Goal: Task Accomplishment & Management: Use online tool/utility

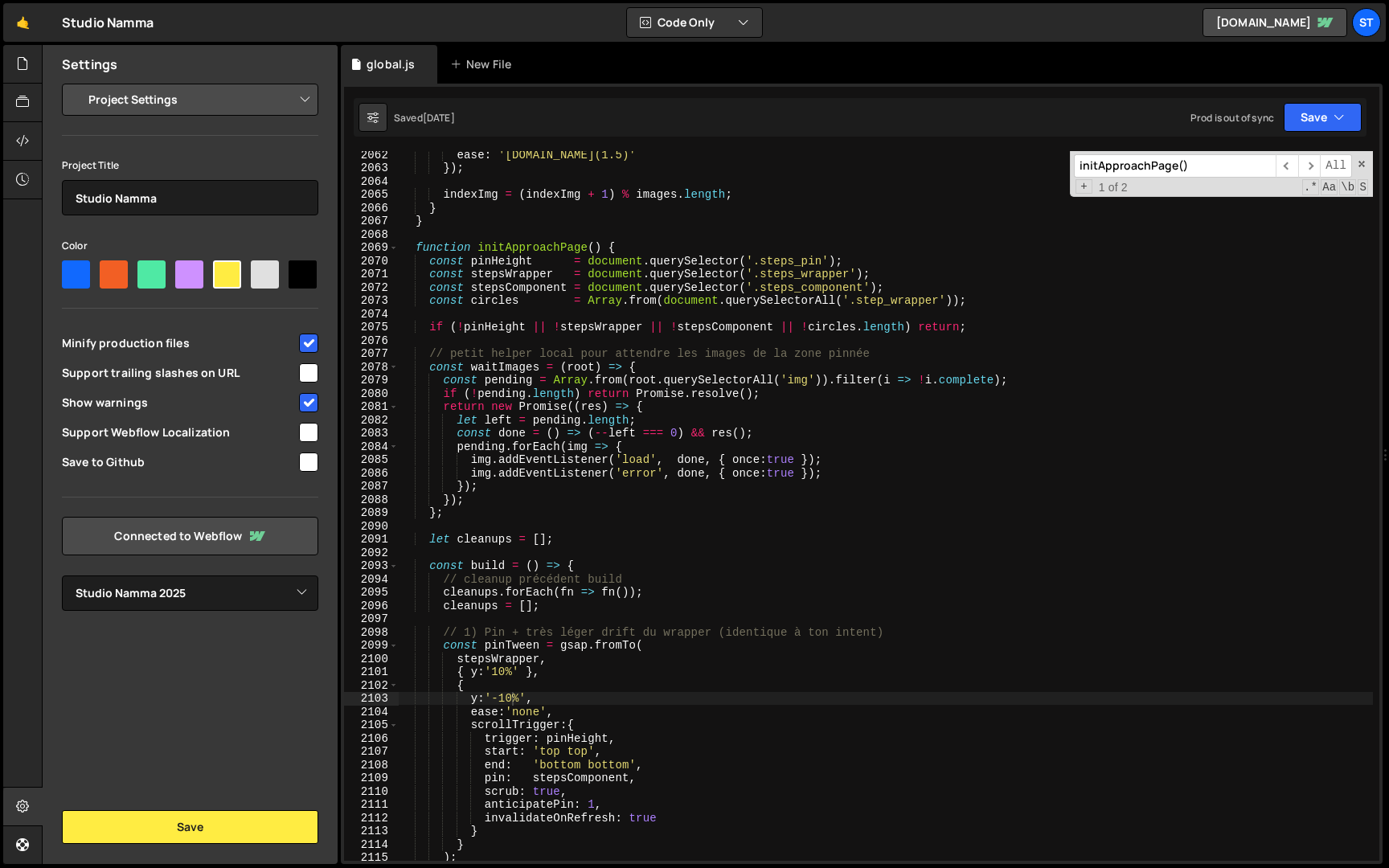
select select "679cb9cacf00799ba4b4c985"
drag, startPoint x: 1095, startPoint y: 170, endPoint x: 1286, endPoint y: 170, distance: 191.0
click at [1288, 170] on div "initApproachPage() ​ ​ All" at bounding box center [1212, 166] width 278 height 23
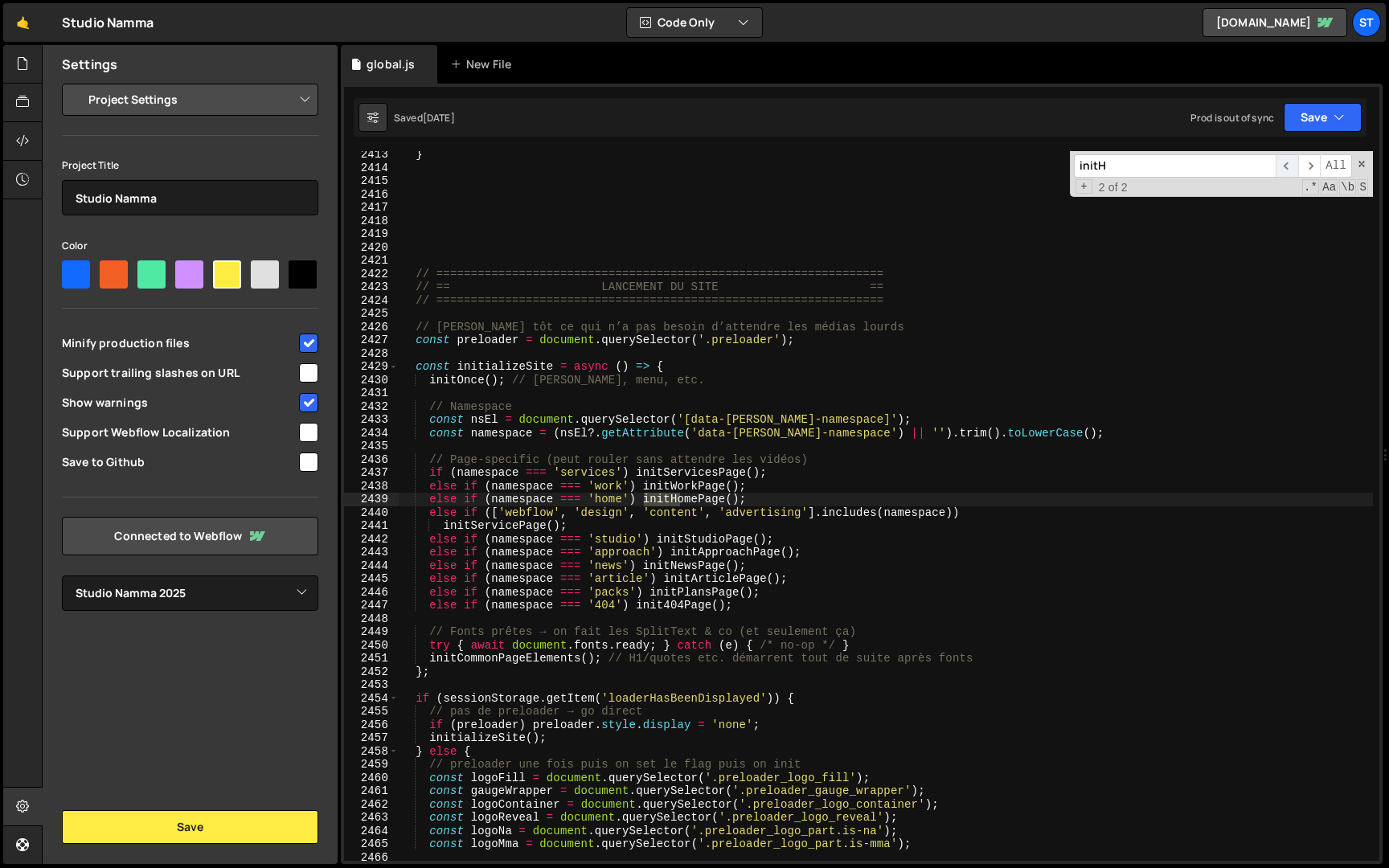
scroll to position [25399, 0]
type input "initHom"
click at [1310, 170] on span "​" at bounding box center [1309, 166] width 22 height 23
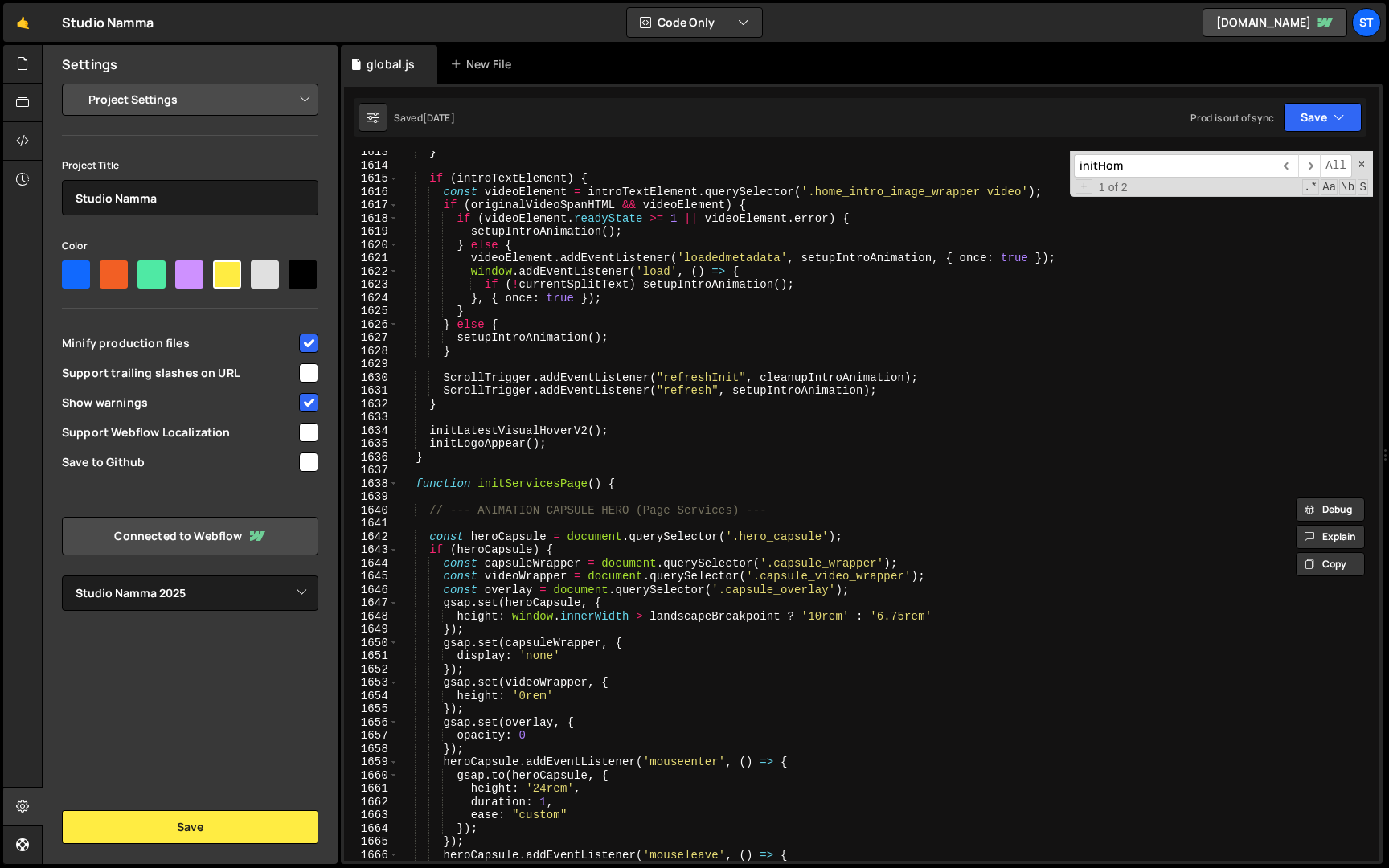
scroll to position [16983, 0]
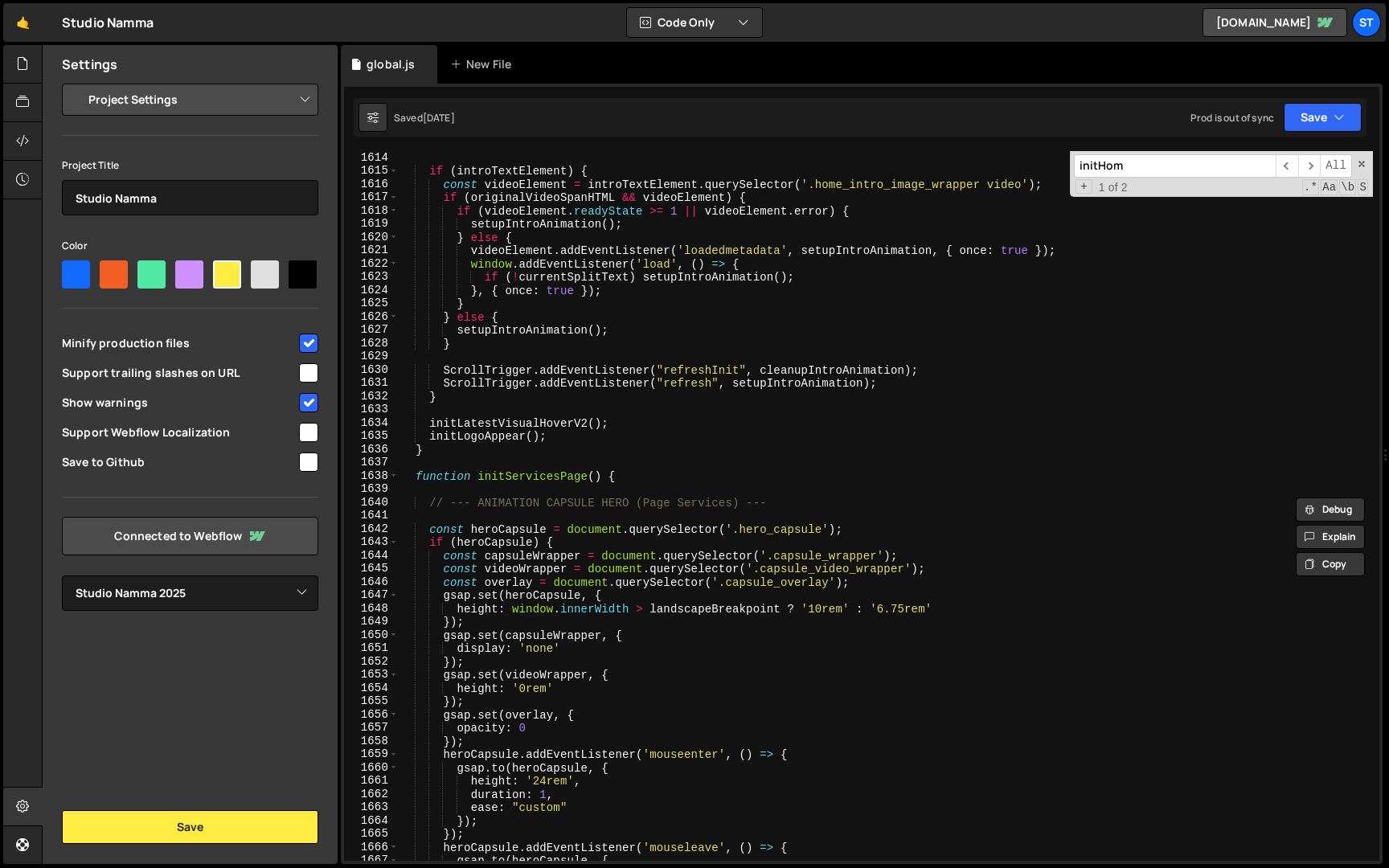
type textarea "initLogoAppear();"
click at [558, 437] on div "if ( introTextElement ) { const videoElement = introTextElement . querySelector…" at bounding box center [886, 519] width 974 height 736
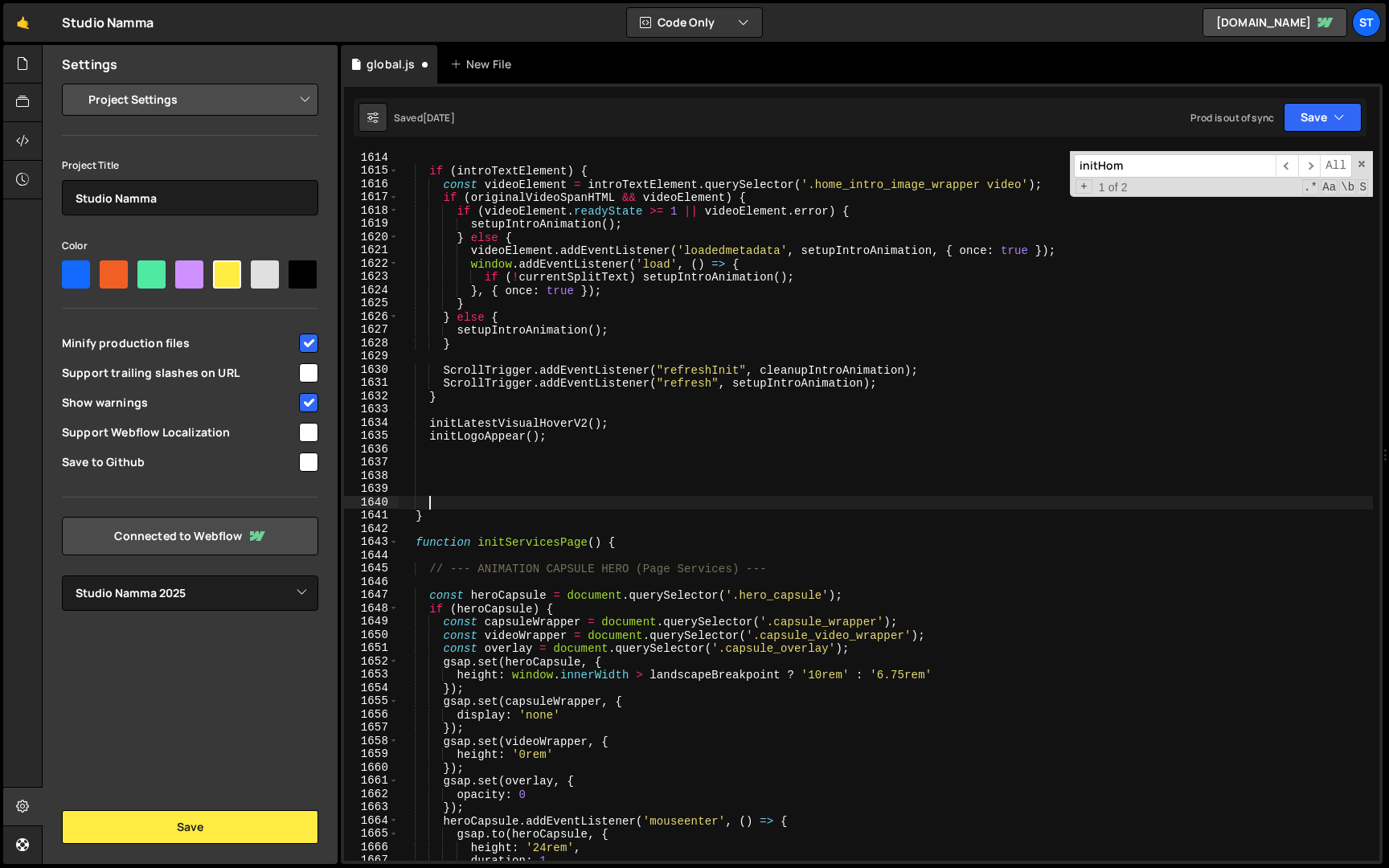
paste textarea "}"
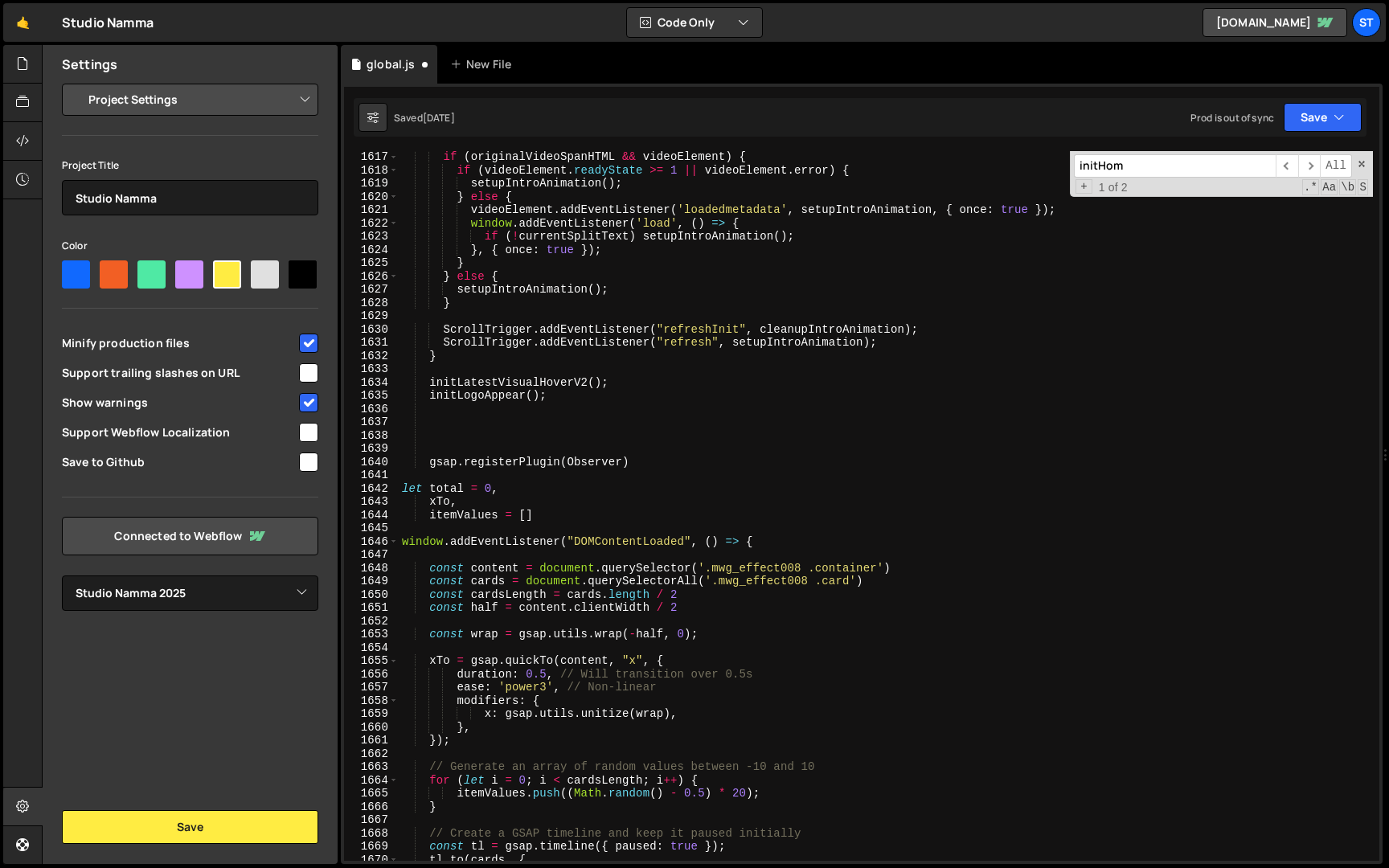
scroll to position [16483, 0]
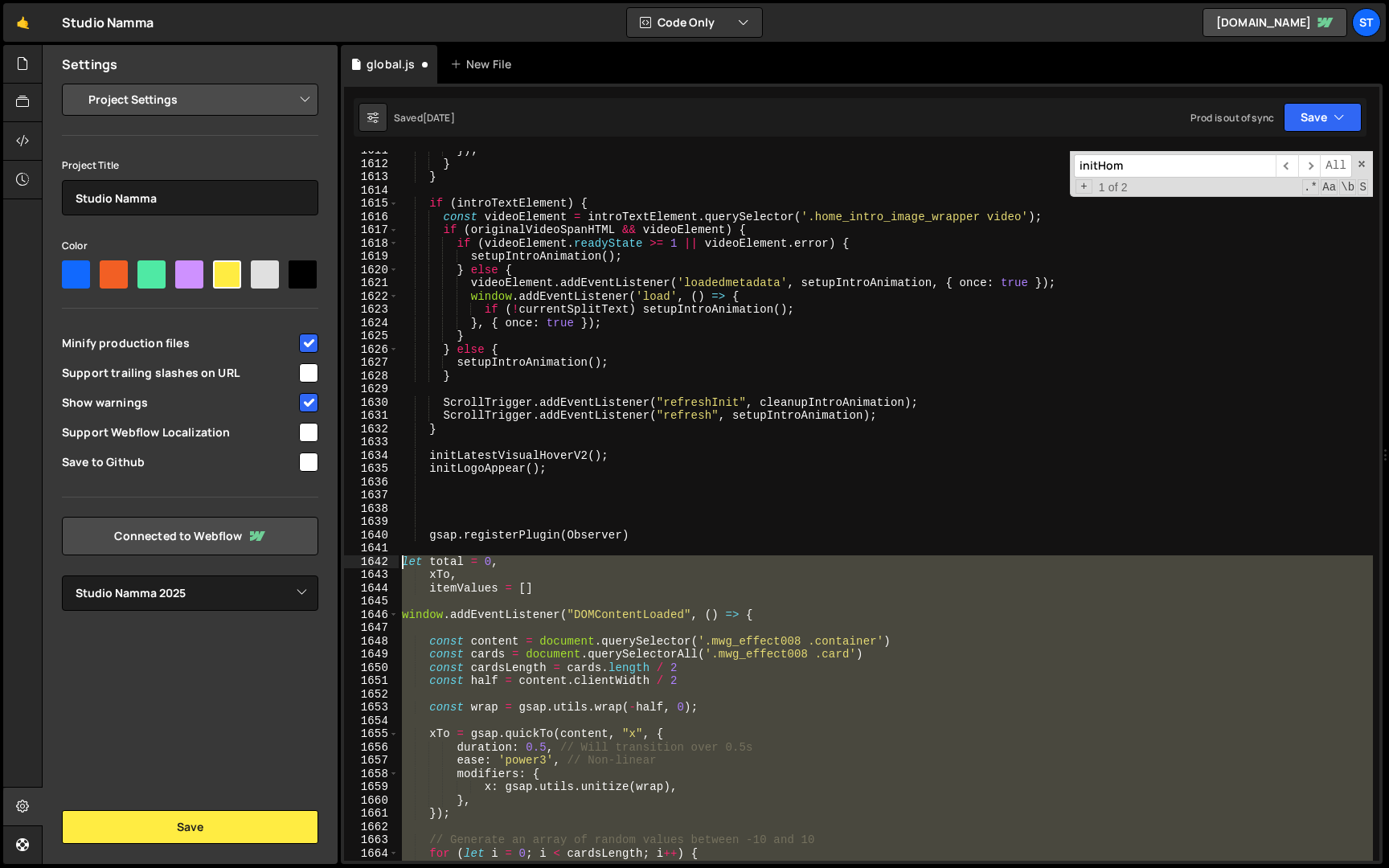
click at [403, 560] on div "}) ; } } if ( introTextElement ) { const videoElement = introTextElement . quer…" at bounding box center [886, 512] width 974 height 736
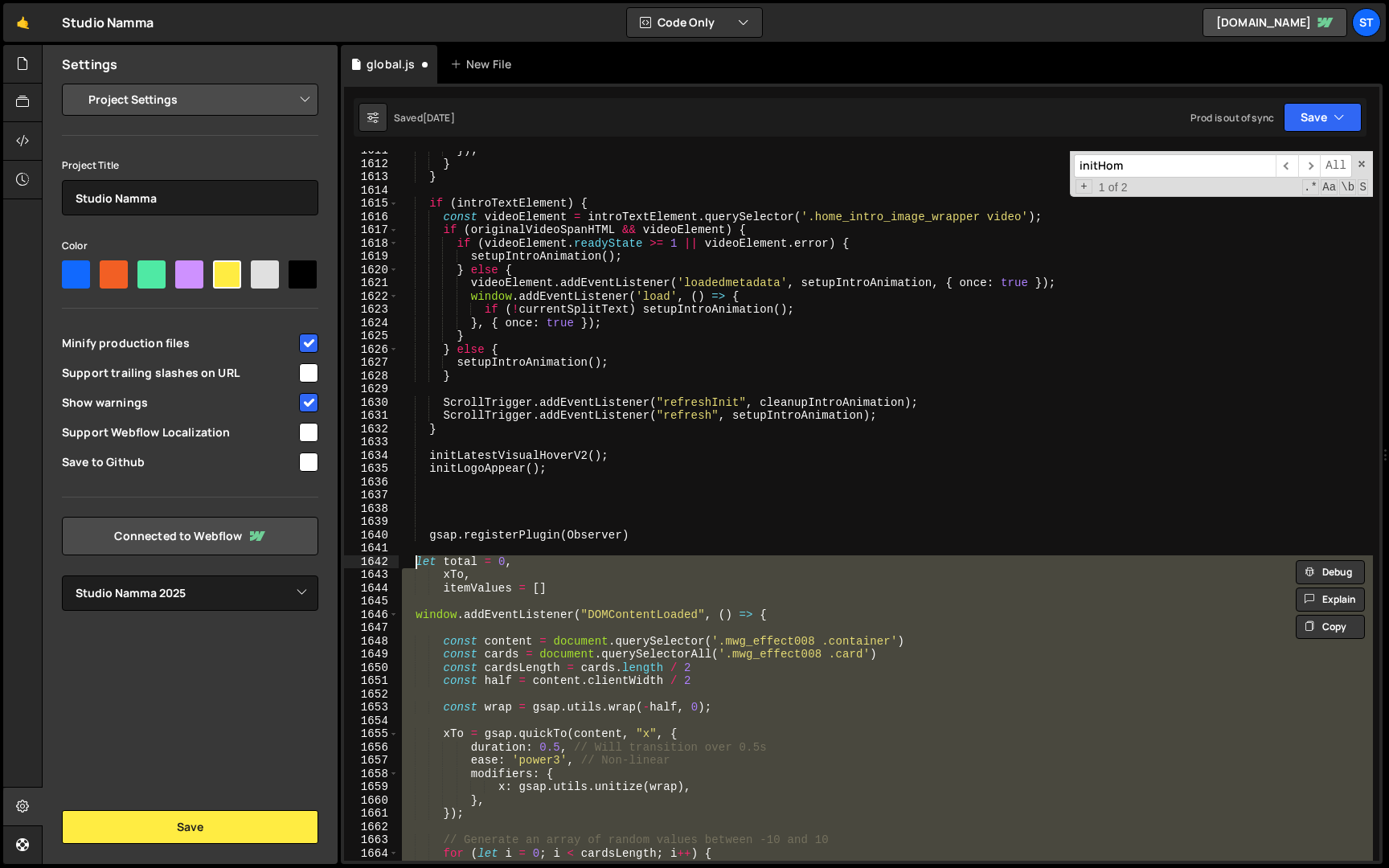
type textarea "let total = 0, xTo,"
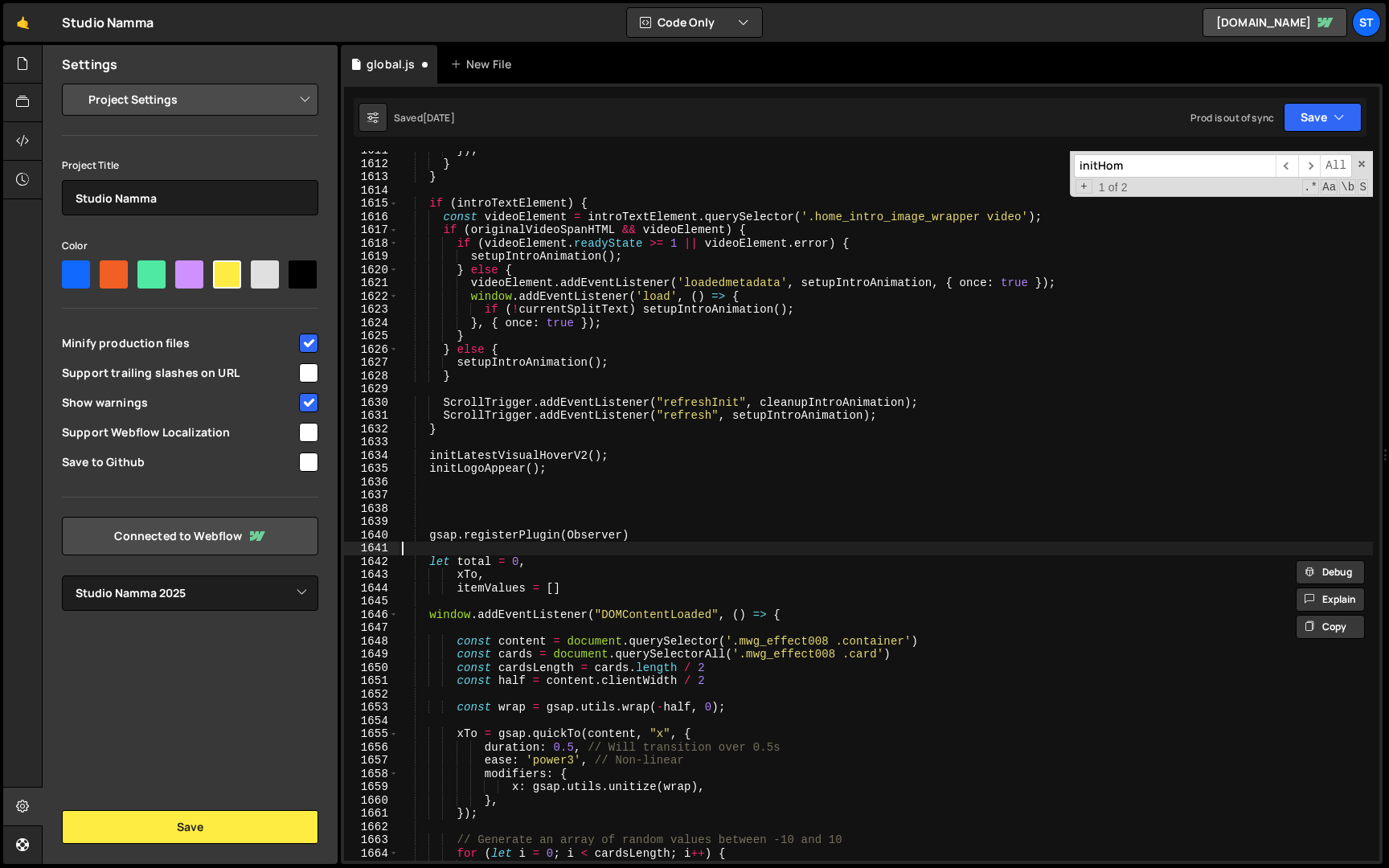
click at [523, 551] on div "}) ; } } if ( introTextElement ) { const videoElement = introTextElement . quer…" at bounding box center [886, 512] width 974 height 736
click at [650, 535] on div "}) ; } } if ( introTextElement ) { const videoElement = introTextElement . quer…" at bounding box center [886, 512] width 974 height 736
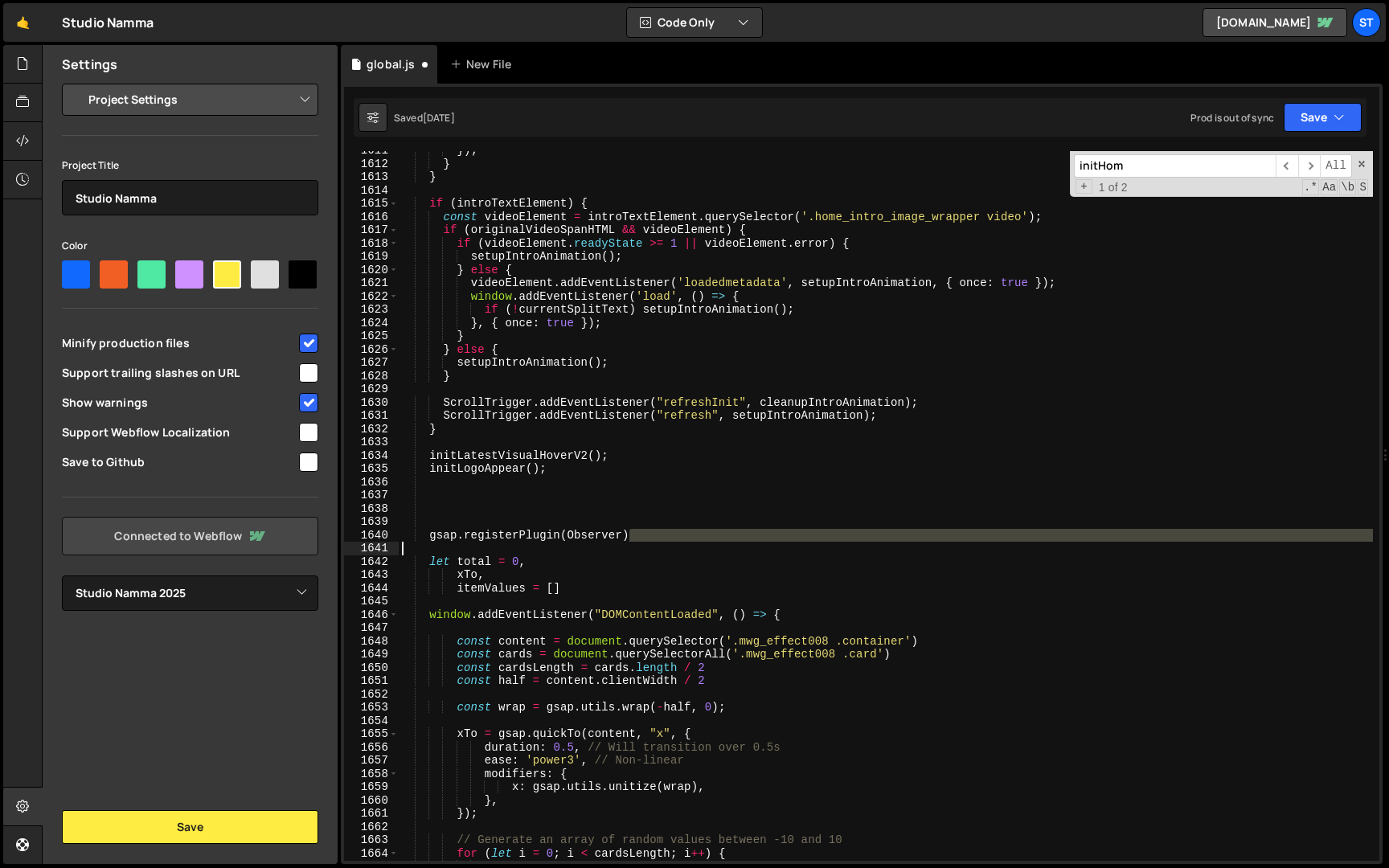
drag, startPoint x: 650, startPoint y: 536, endPoint x: 249, endPoint y: 549, distance: 401.2
click at [249, 549] on div "Files New File Javascript files 1 global.js 0 CSS files Copy share link Edit Fi…" at bounding box center [715, 455] width 1347 height 820
type textarea "gsap.registerPlugin(Observer)"
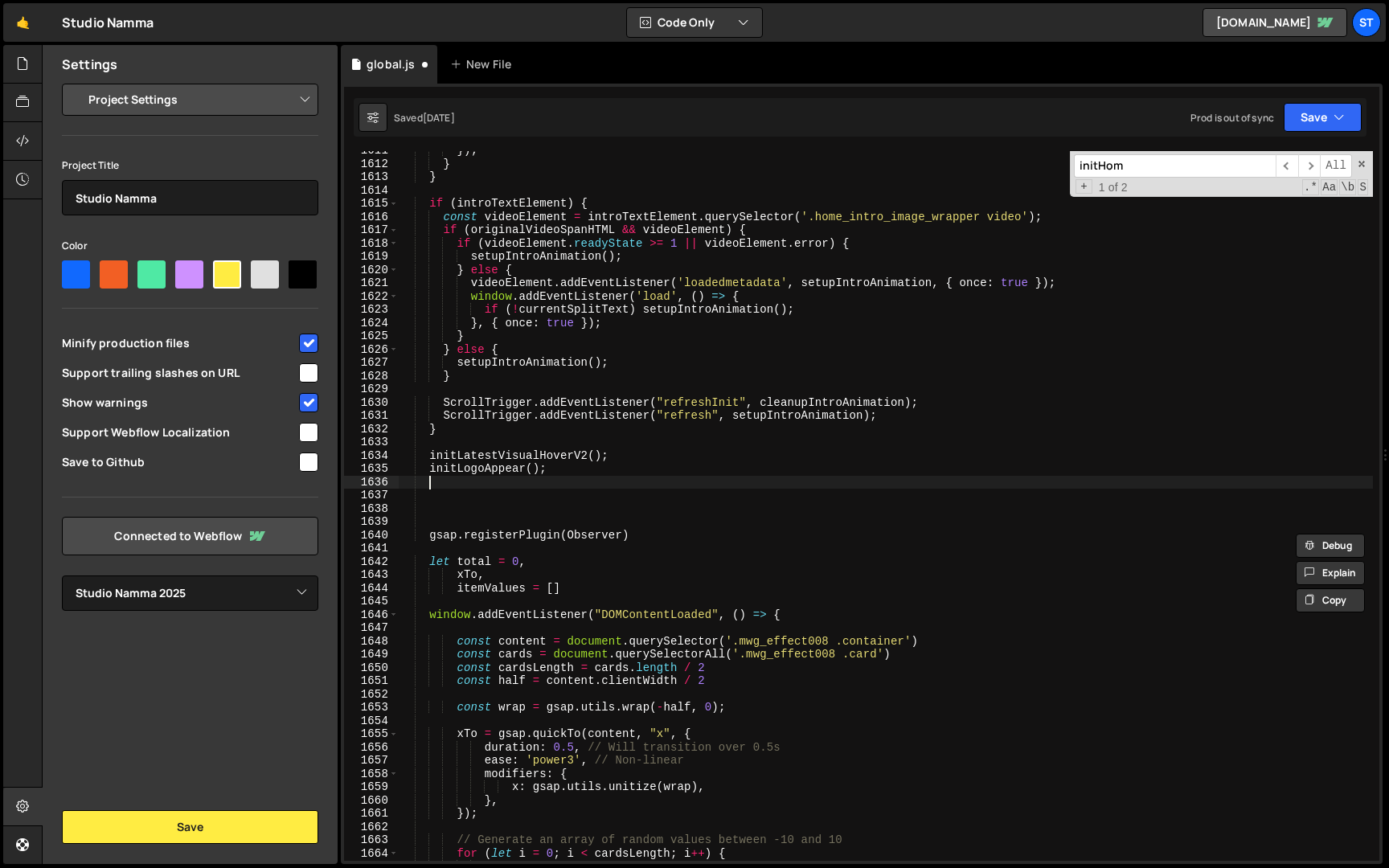
click at [613, 483] on div "}) ; } } if ( introTextElement ) { const videoElement = introTextElement . quer…" at bounding box center [886, 512] width 974 height 736
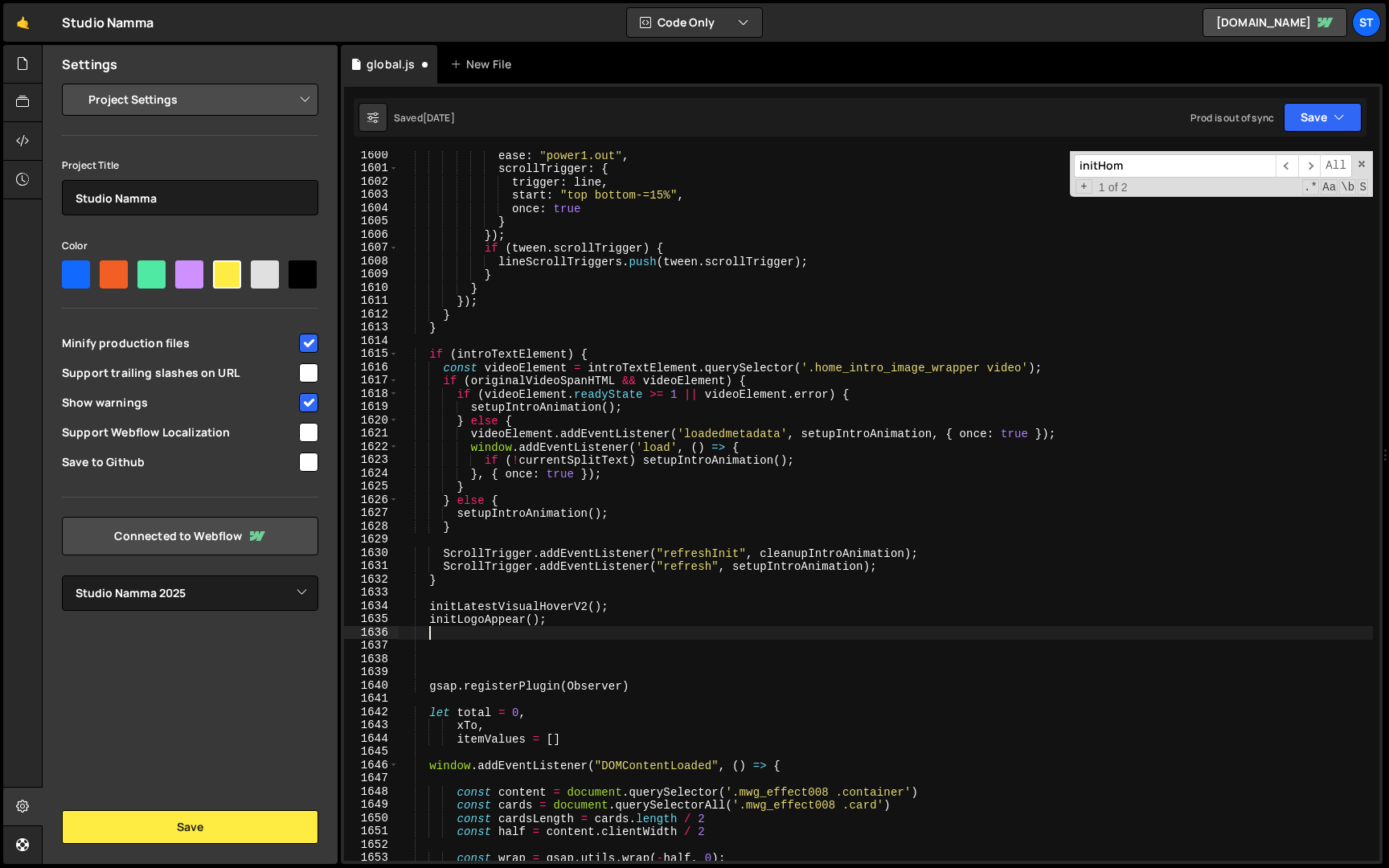
scroll to position [16380, 0]
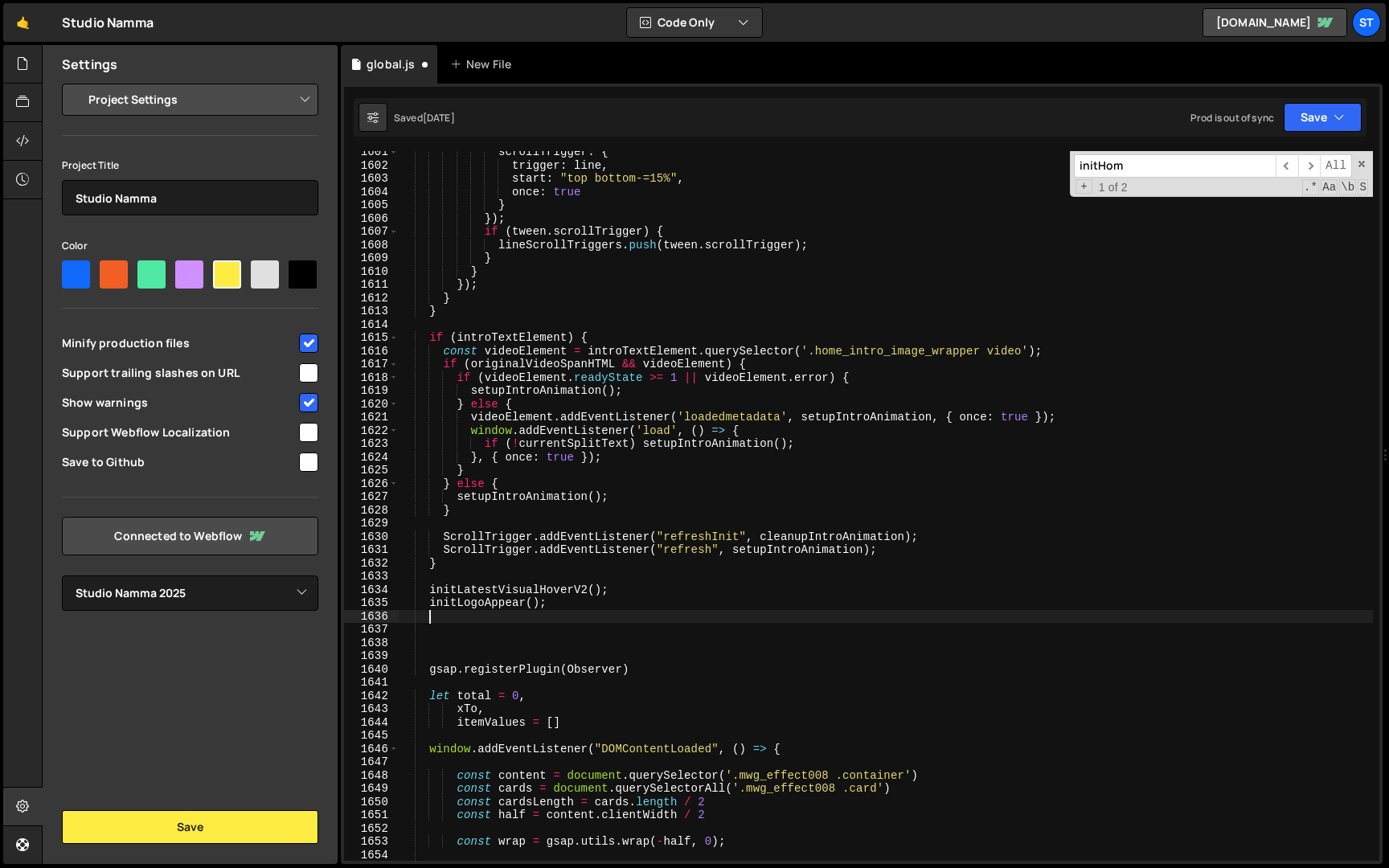
click at [513, 645] on div "scrollTrigger : { trigger : line , start : "top bottom-=15%" , once : true } })…" at bounding box center [886, 513] width 974 height 736
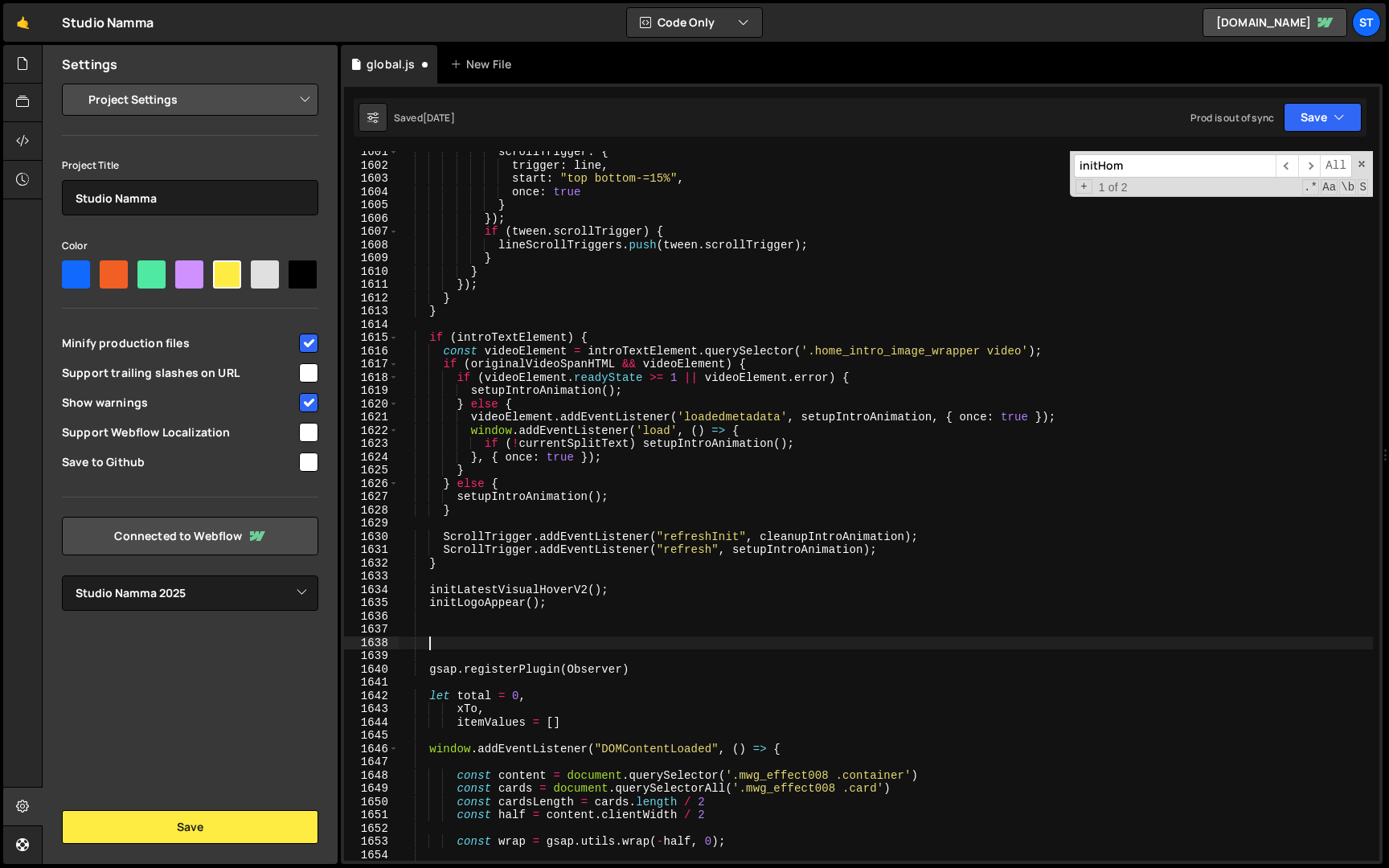
click at [513, 657] on div "scrollTrigger : { trigger : line , start : "top bottom-=15%" , once : true } })…" at bounding box center [886, 513] width 974 height 736
click at [1128, 174] on input "initHom" at bounding box center [1174, 166] width 201 height 23
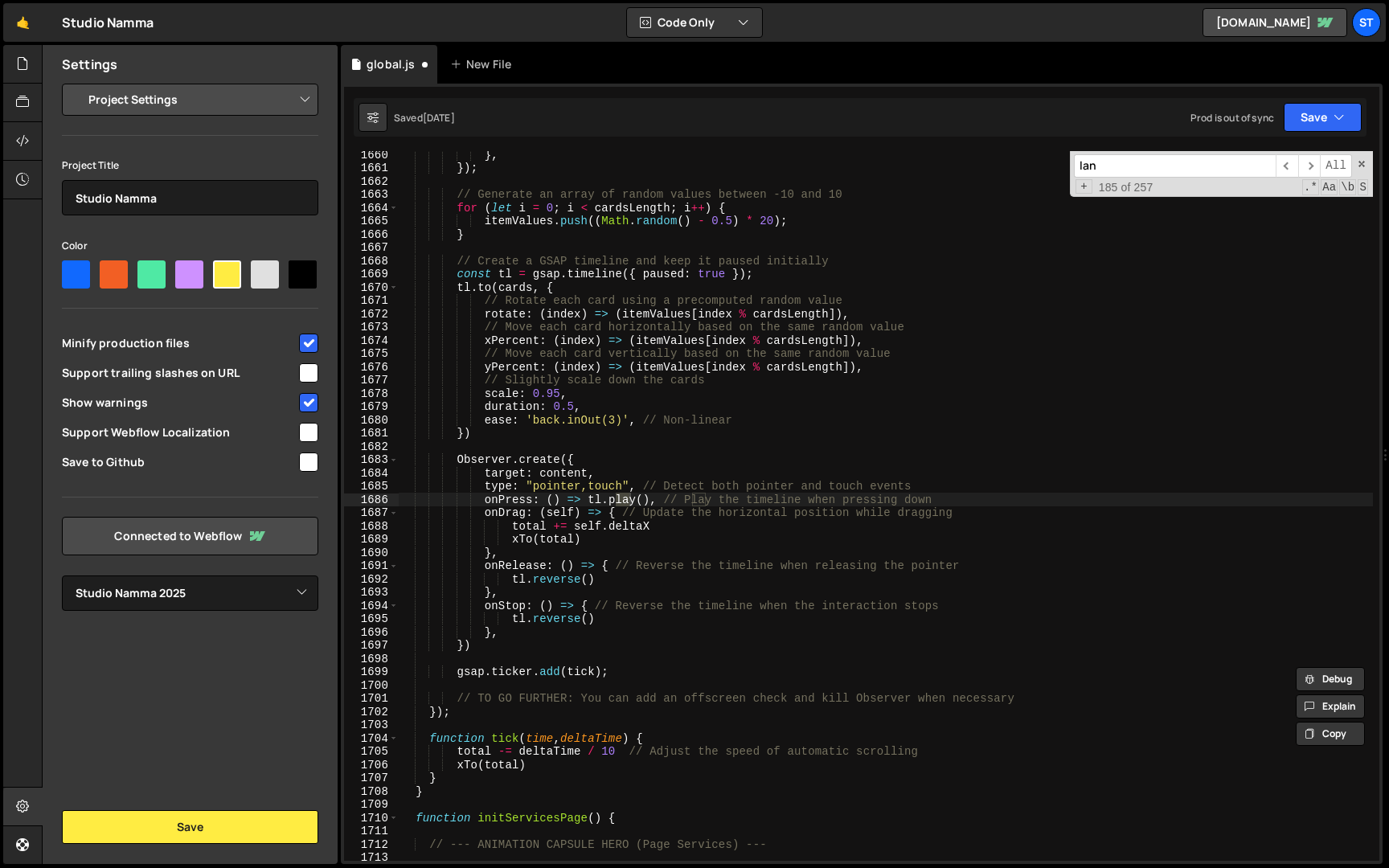
scroll to position [17329, 0]
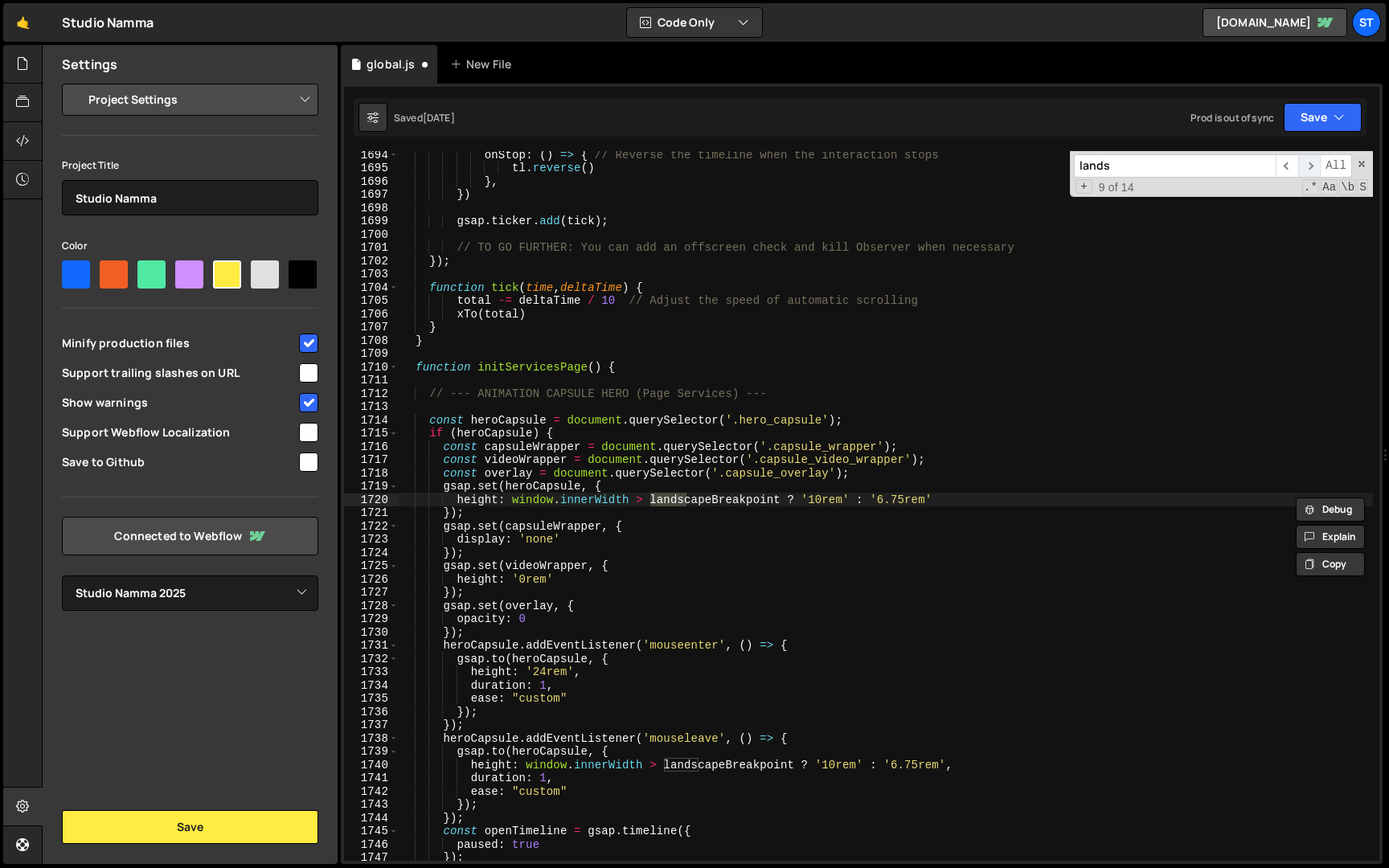
type input "lands"
click at [1314, 169] on span "​" at bounding box center [1309, 166] width 22 height 23
click at [1312, 170] on span "​" at bounding box center [1309, 166] width 22 height 23
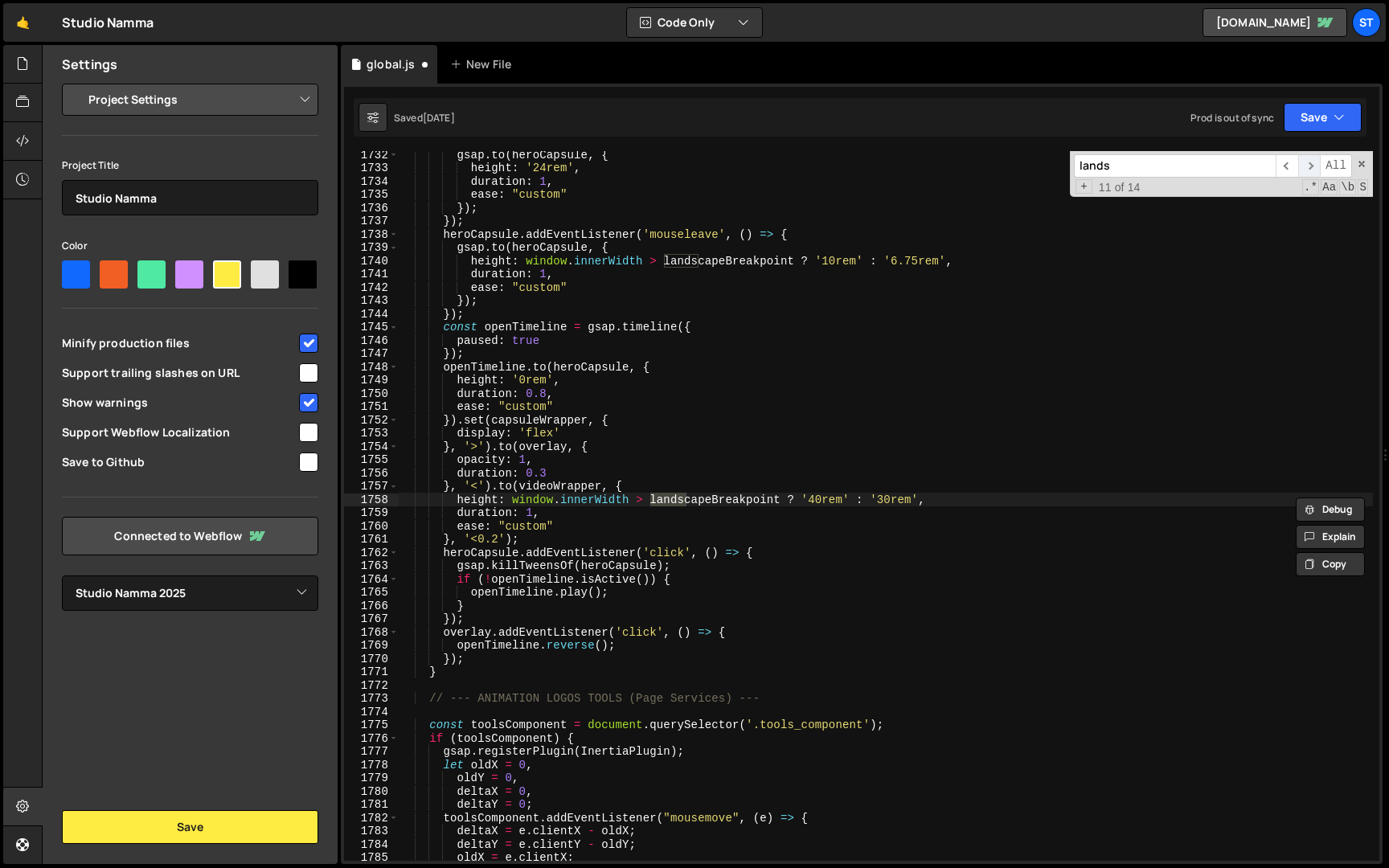
click at [1312, 170] on span "​" at bounding box center [1309, 166] width 22 height 23
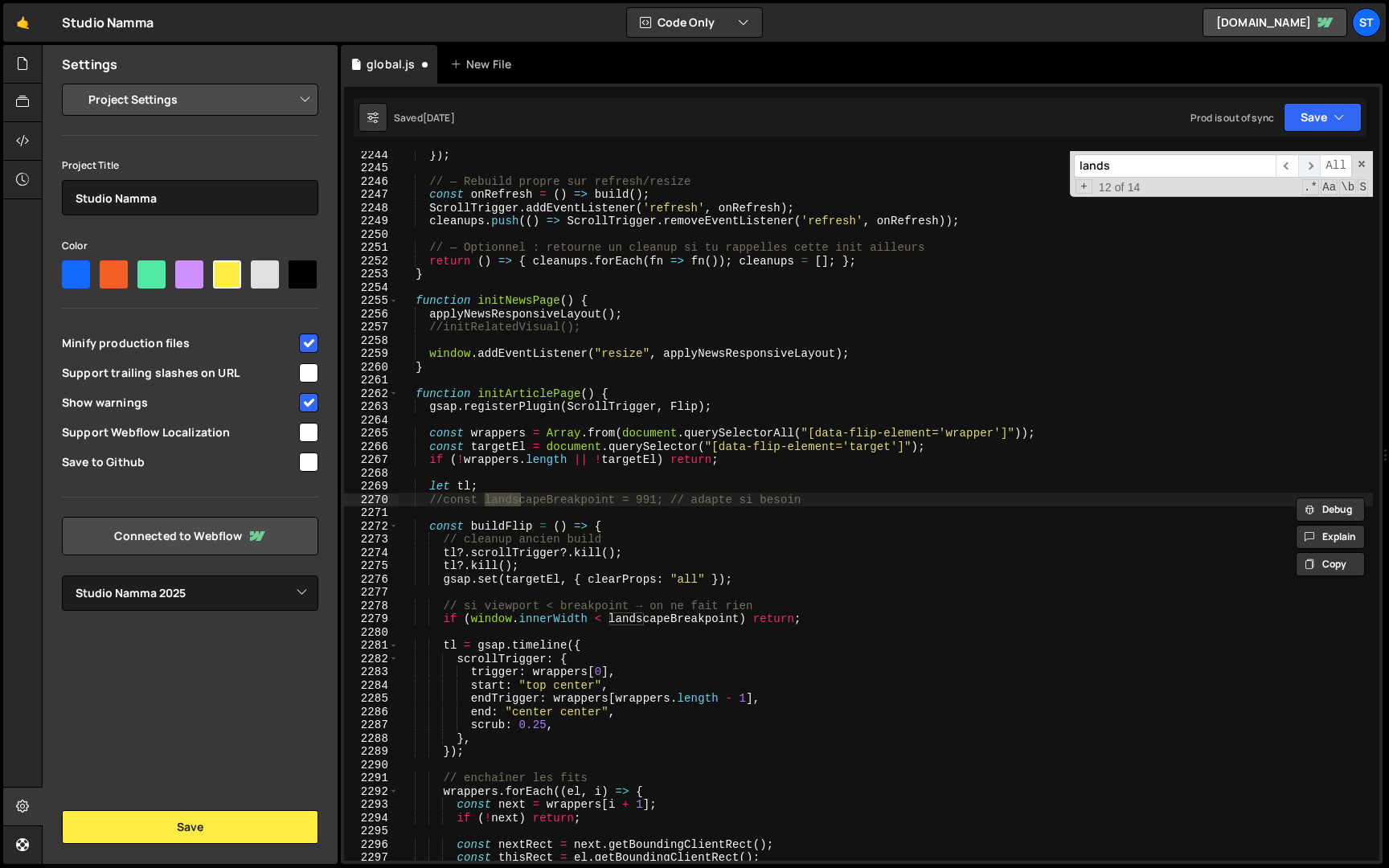
scroll to position [22959, 0]
type textarea "if (window.innerWidth < landscapeBreakpoint) return;"
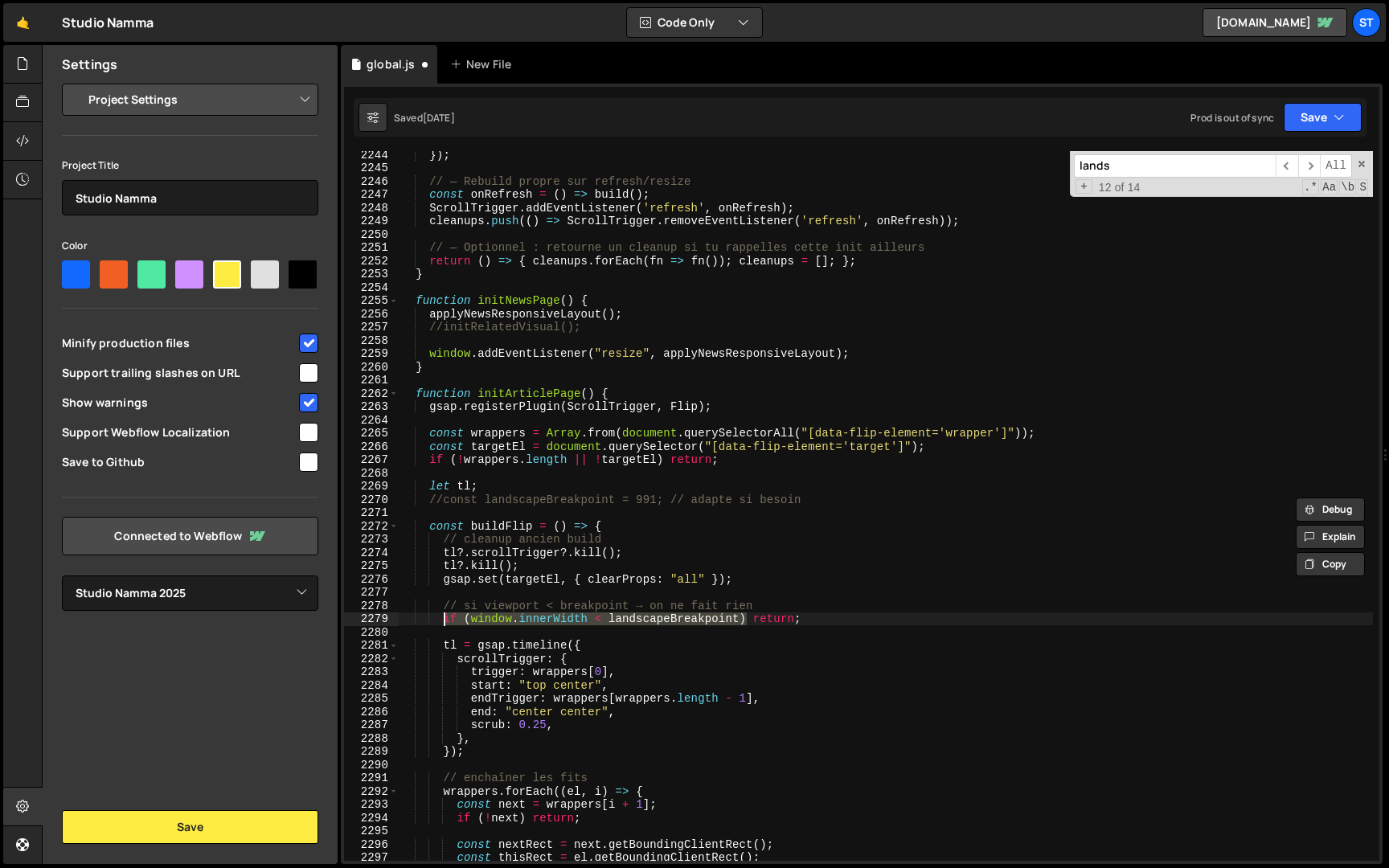
drag, startPoint x: 748, startPoint y: 616, endPoint x: 441, endPoint y: 621, distance: 307.0
click at [441, 621] on div "}) ; // — Rebuild propre sur refresh/resize const onRefresh = ( ) => build ( ) …" at bounding box center [886, 516] width 974 height 736
click at [1125, 174] on input "lands" at bounding box center [1174, 166] width 201 height 23
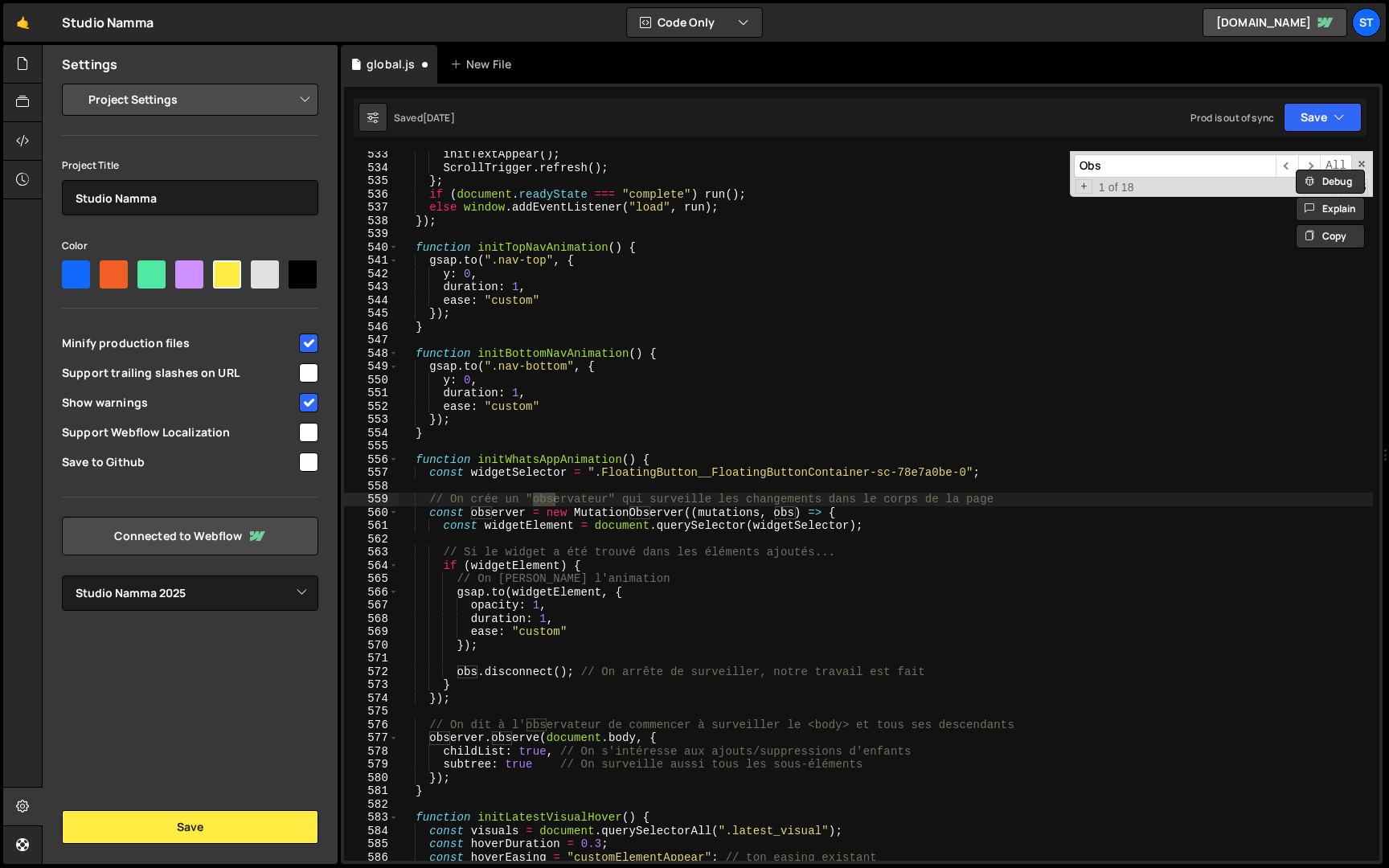
scroll to position [5447, 0]
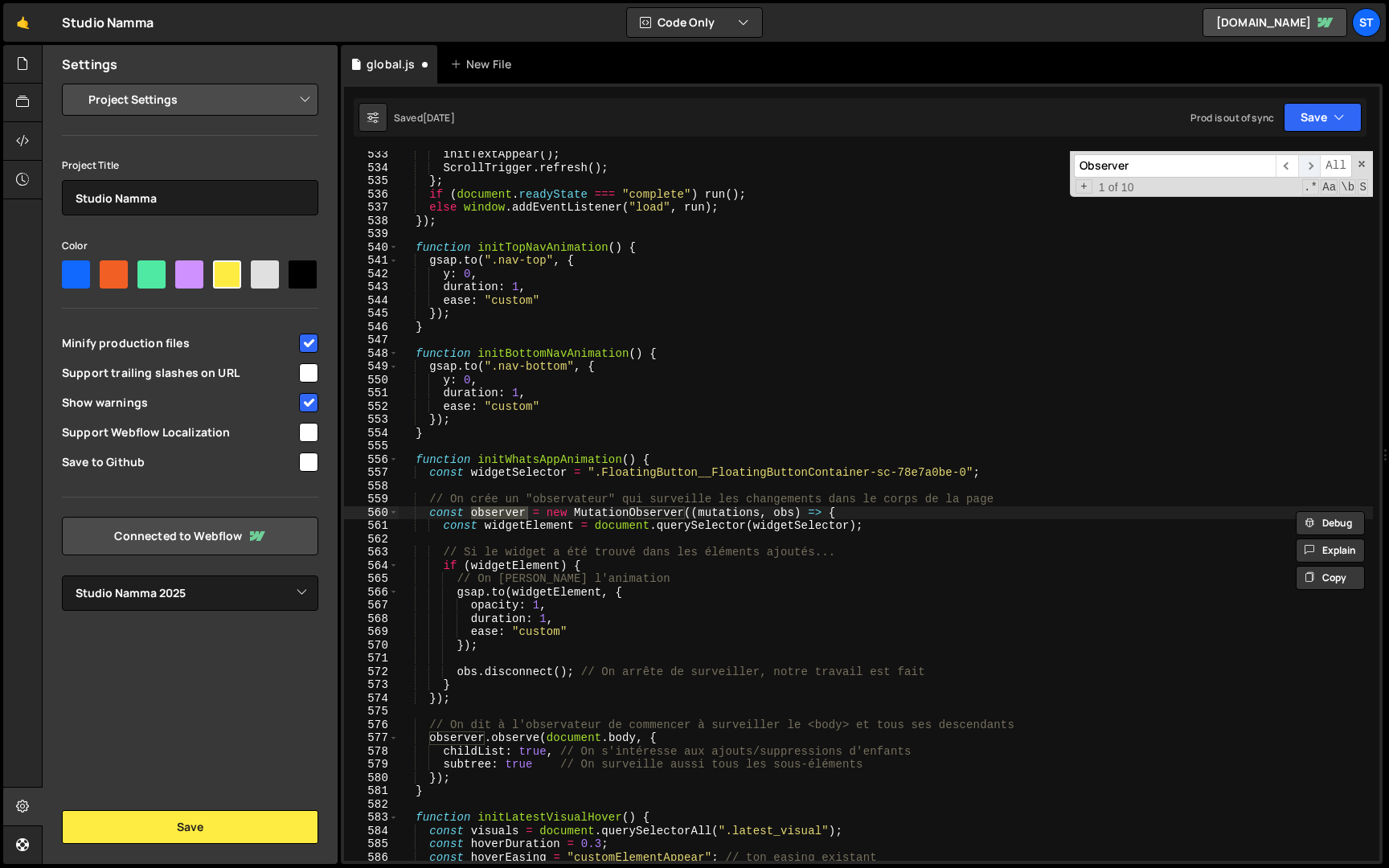
type input "Observer"
click at [1312, 161] on span "​" at bounding box center [1309, 166] width 22 height 23
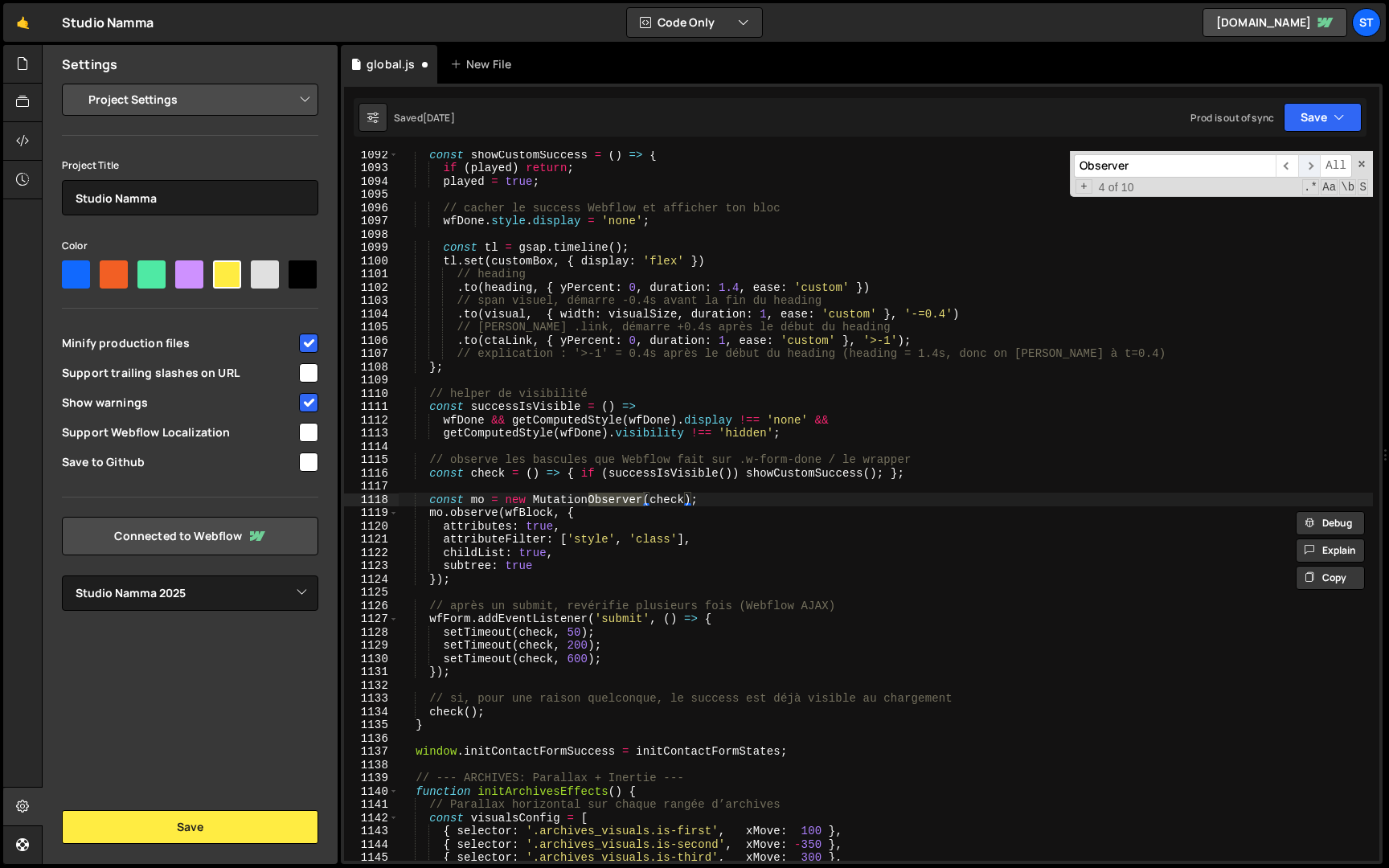
click at [1312, 161] on span "​" at bounding box center [1309, 166] width 22 height 23
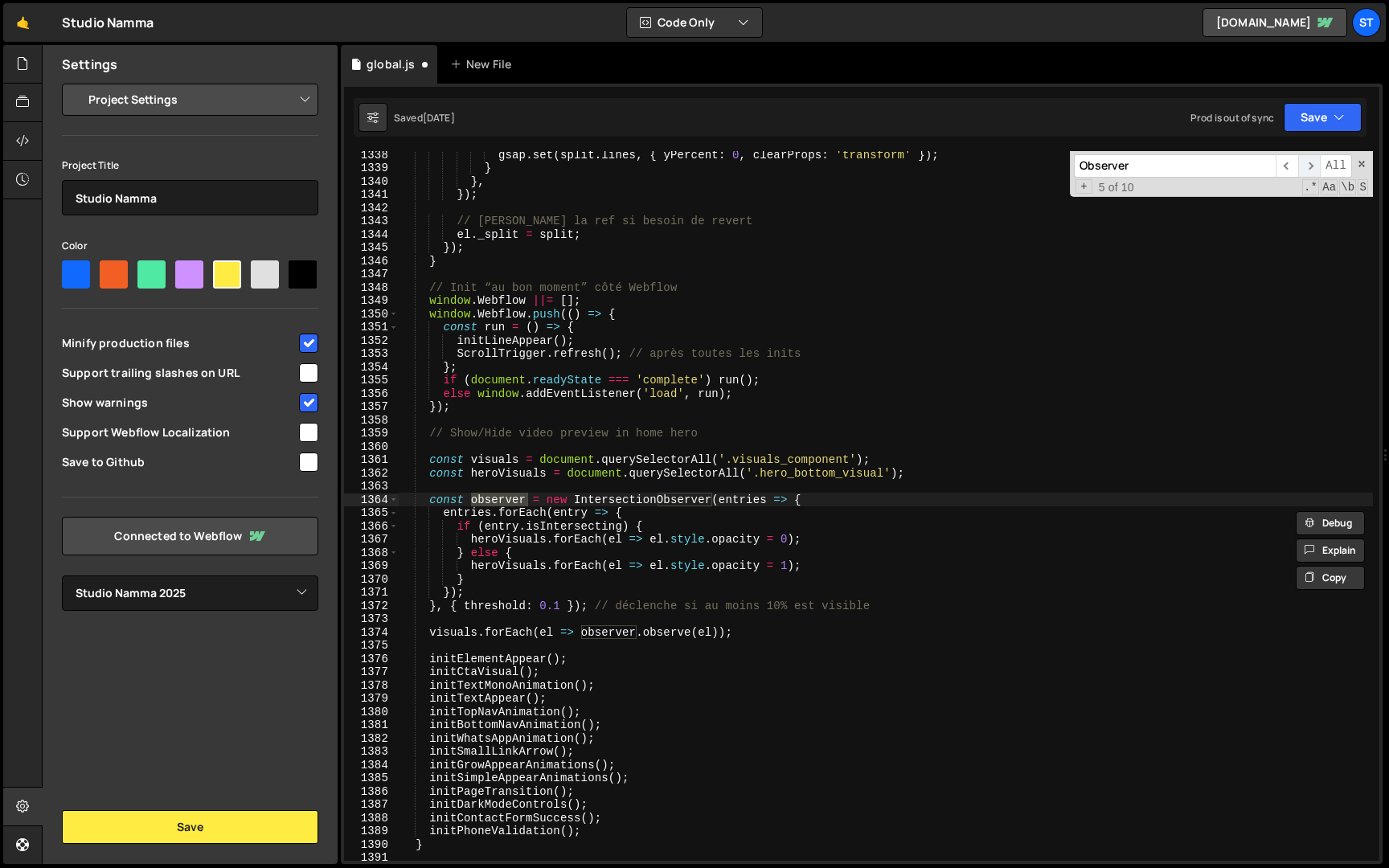
click at [1312, 161] on span "​" at bounding box center [1309, 166] width 22 height 23
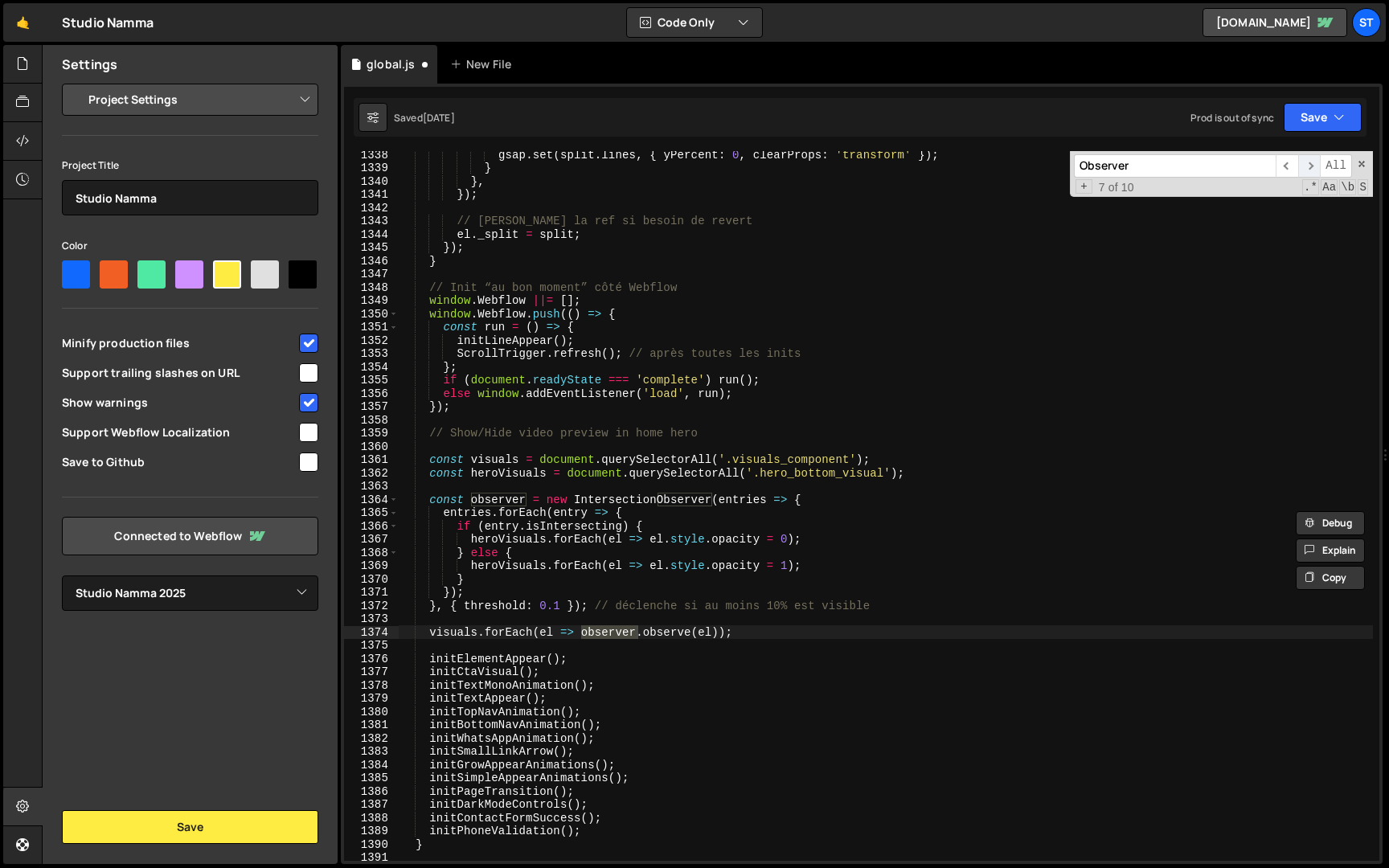
click at [1312, 161] on span "​" at bounding box center [1309, 166] width 22 height 23
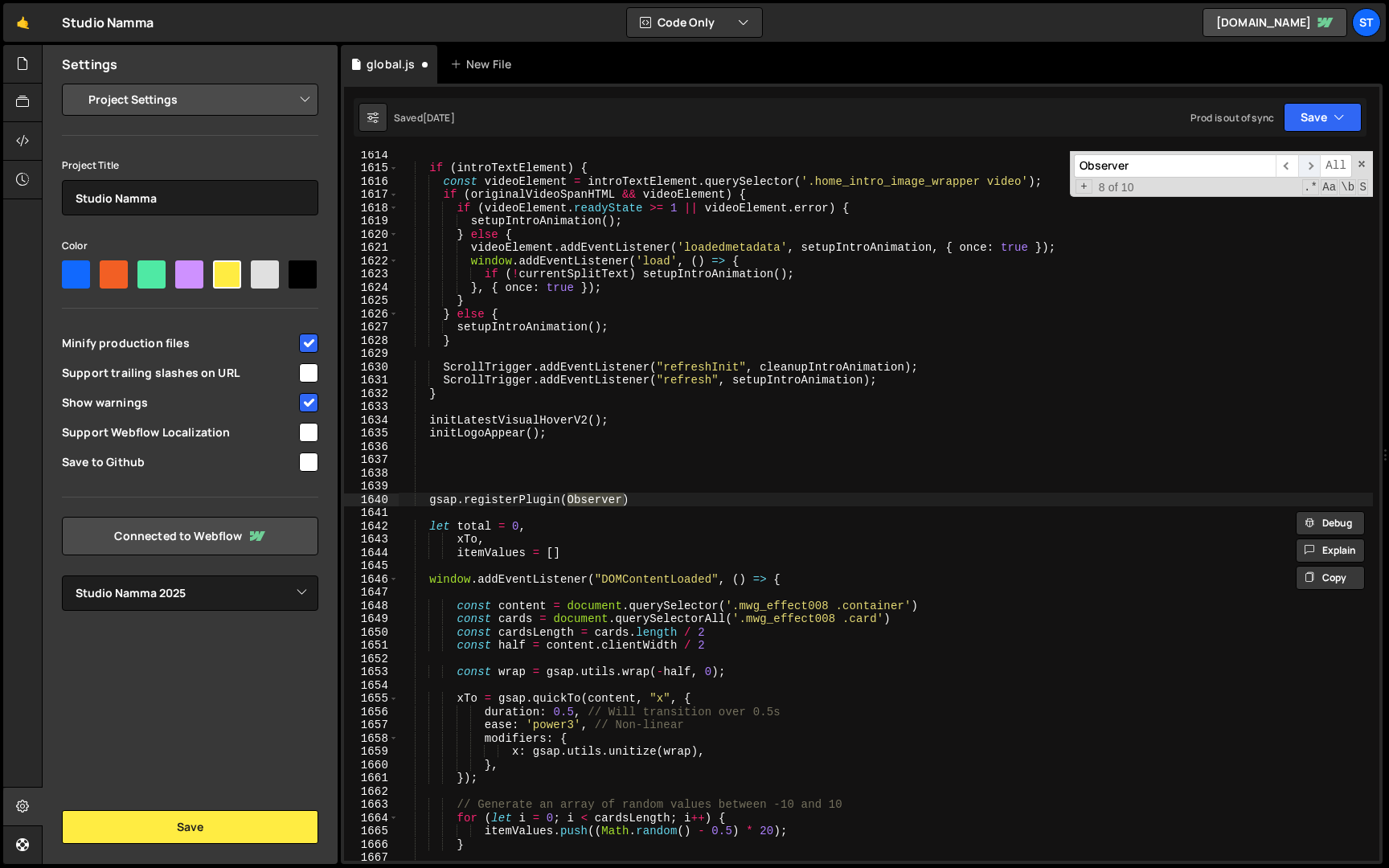
scroll to position [16511, 0]
drag, startPoint x: 428, startPoint y: 500, endPoint x: 645, endPoint y: 496, distance: 217.0
click at [645, 496] on div "if ( introTextElement ) { const videoElement = introTextElement . querySelector…" at bounding box center [886, 516] width 974 height 736
paste textarea "if (window.innerWidth < landscapeBreakpoint"
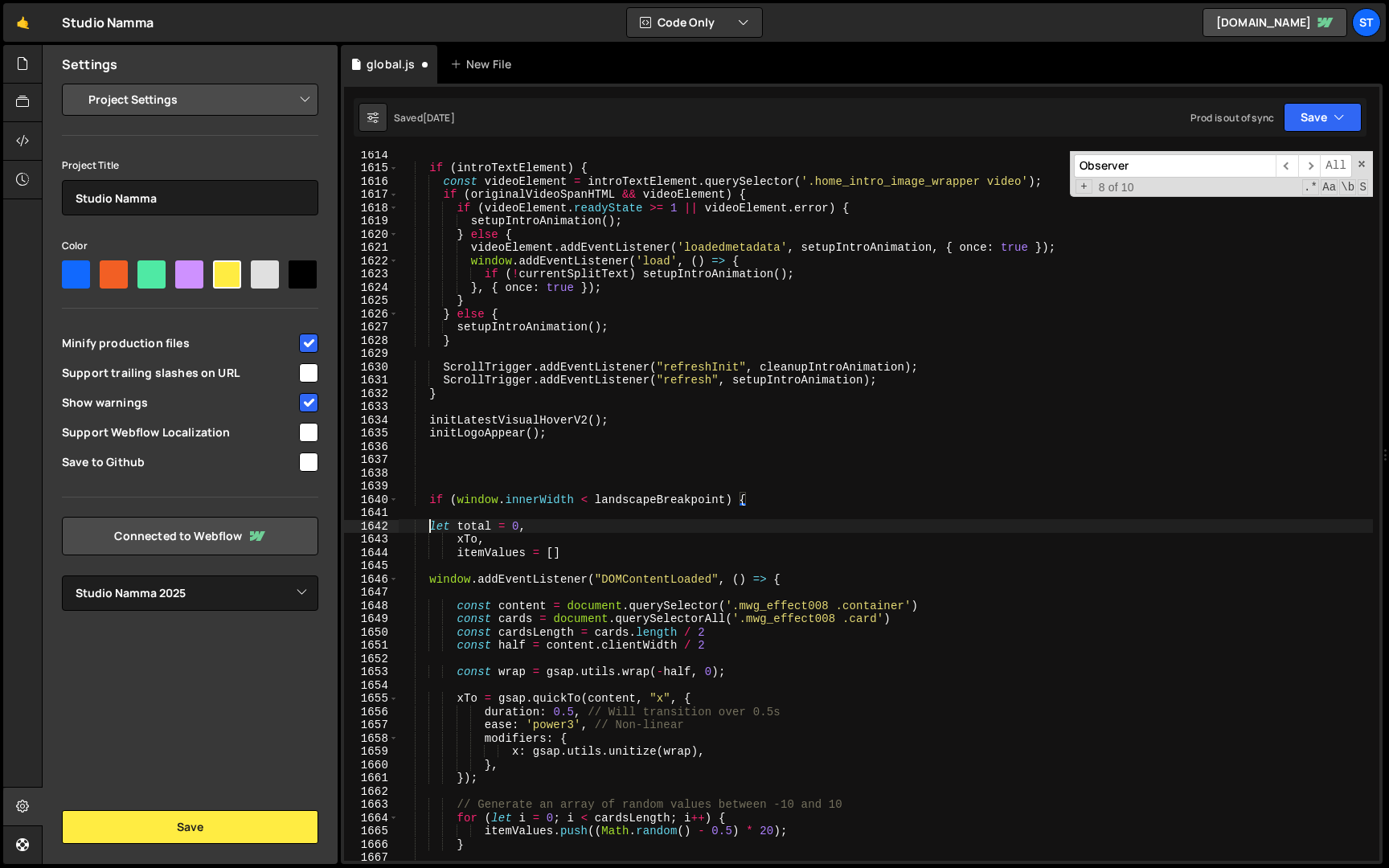
click at [429, 528] on div "if ( introTextElement ) { const videoElement = introTextElement . querySelector…" at bounding box center [886, 516] width 974 height 736
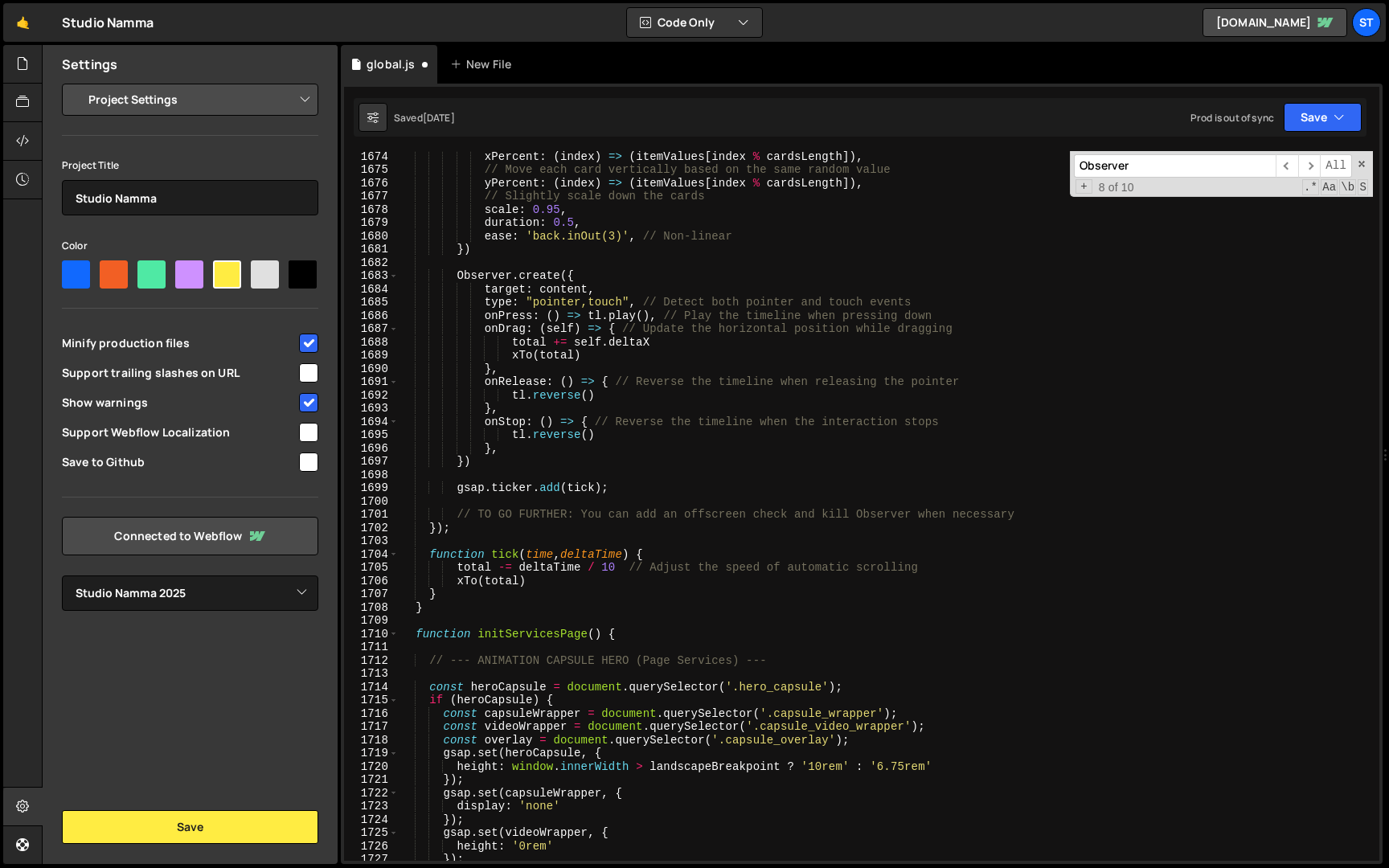
scroll to position [17133, 0]
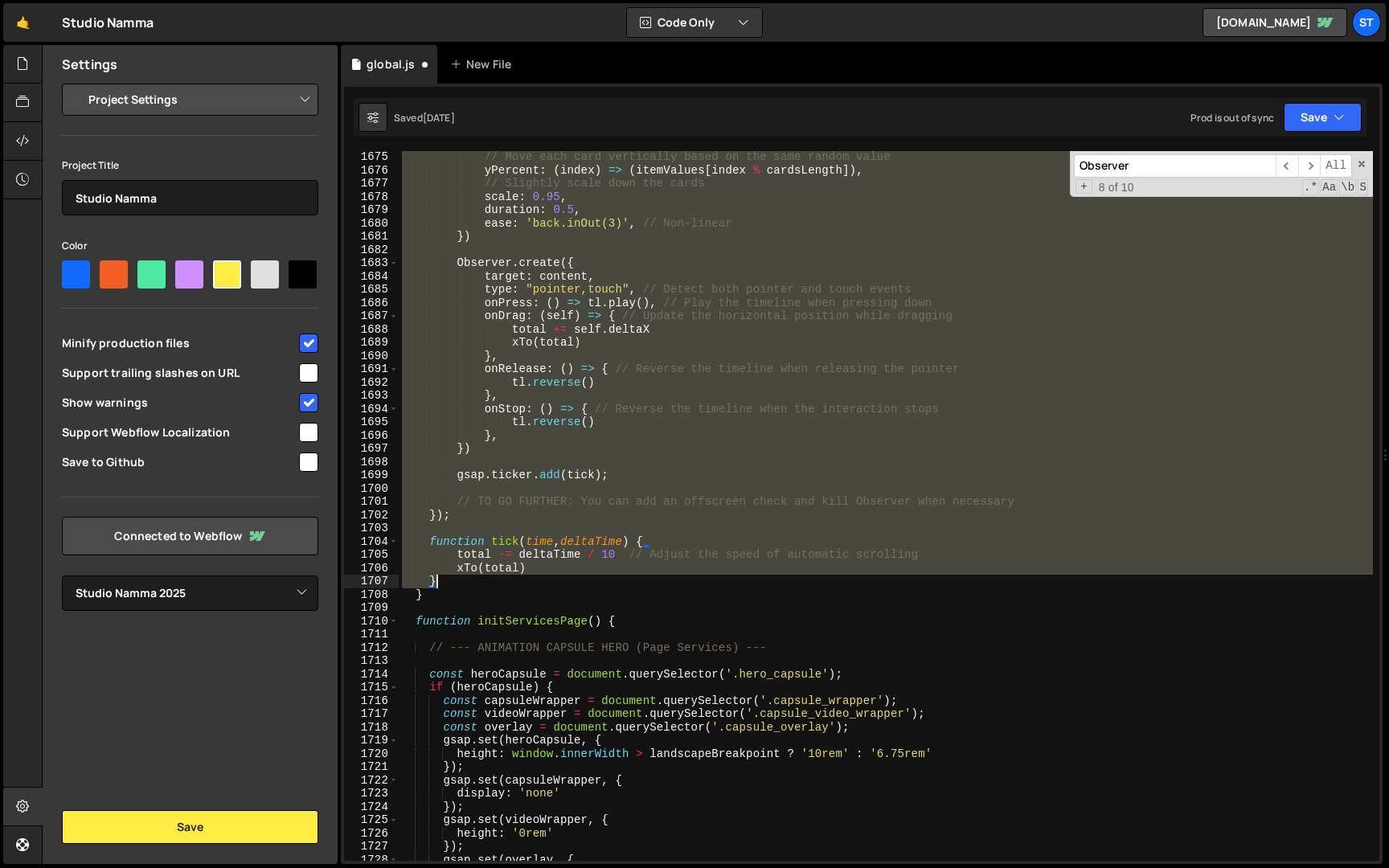
click at [457, 581] on div "// Move each card vertically based on the same random value yPercent : ( index …" at bounding box center [886, 519] width 974 height 736
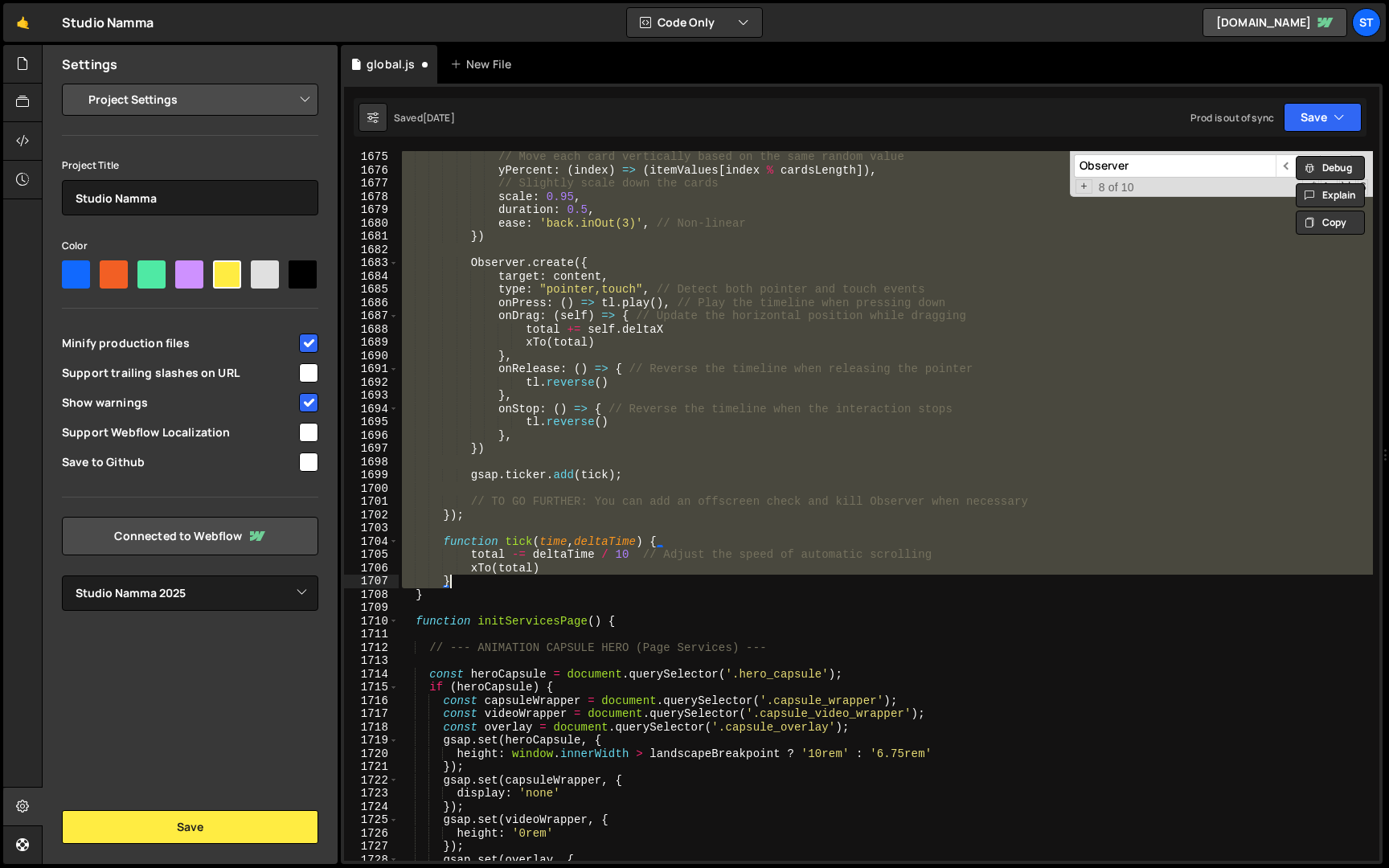
click at [457, 581] on div "// Move each card vertically based on the same random value yPercent : ( index …" at bounding box center [886, 506] width 974 height 710
type textarea "}"
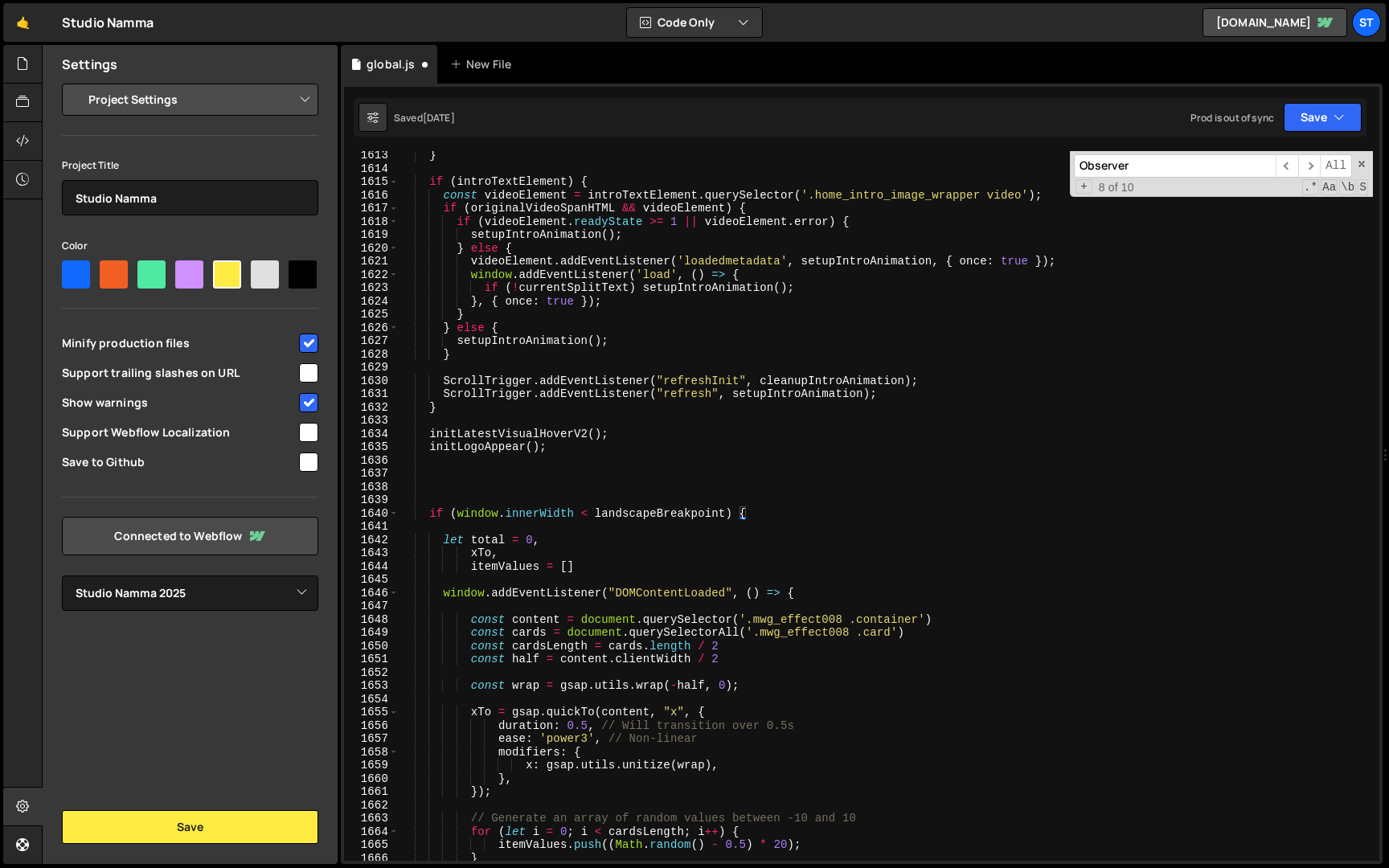
scroll to position [0, 2]
drag, startPoint x: 918, startPoint y: 621, endPoint x: 753, endPoint y: 622, distance: 165.0
click at [753, 622] on div "} if ( introTextElement ) { const videoElement = introTextElement . querySelect…" at bounding box center [886, 517] width 974 height 736
paste textarea "home_services_visuals_"
drag, startPoint x: 893, startPoint y: 630, endPoint x: 762, endPoint y: 634, distance: 131.1
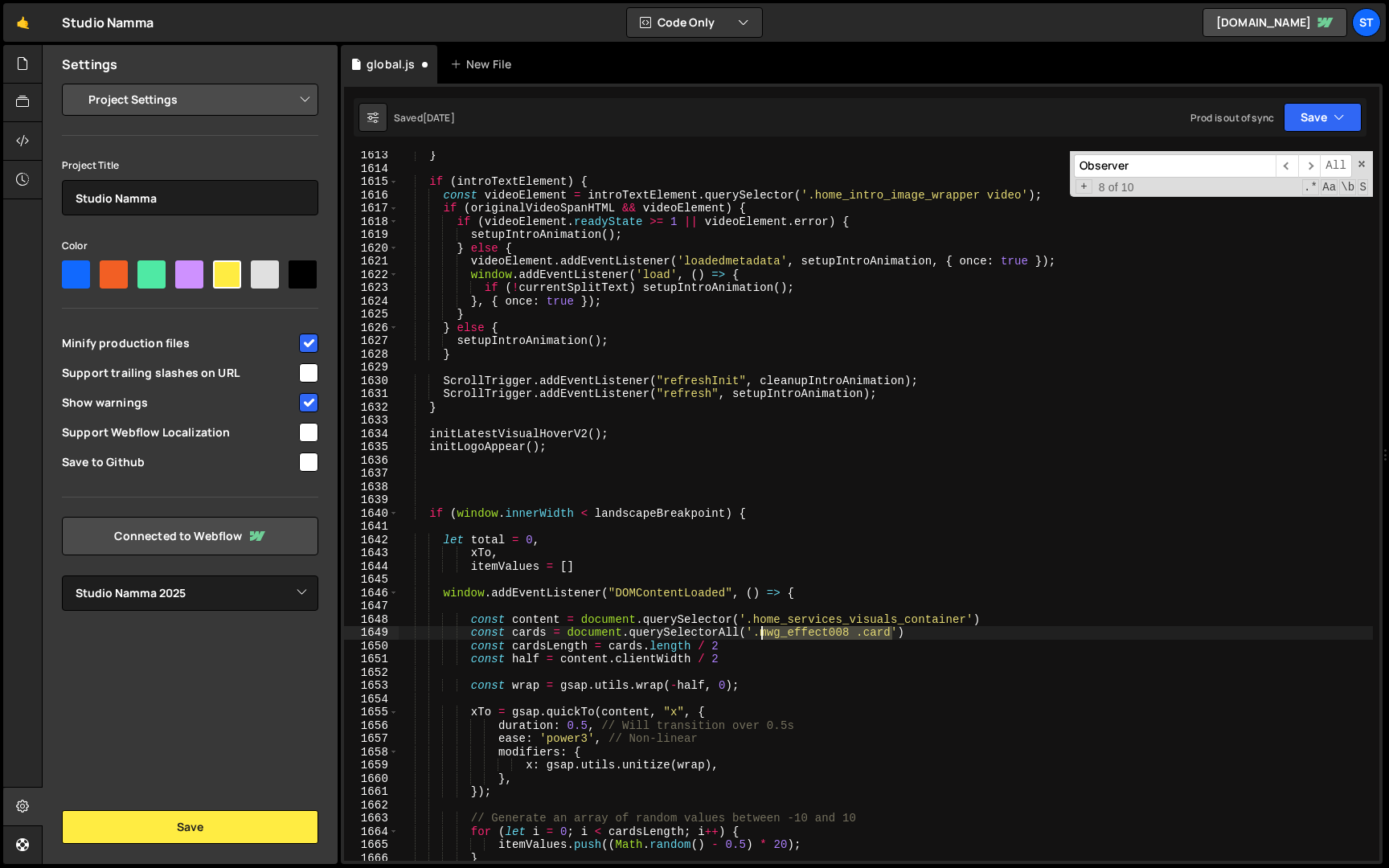
click at [762, 634] on div "} if ( introTextElement ) { const videoElement = introTextElement . querySelect…" at bounding box center [886, 517] width 974 height 736
paste textarea "home_services_visual_"
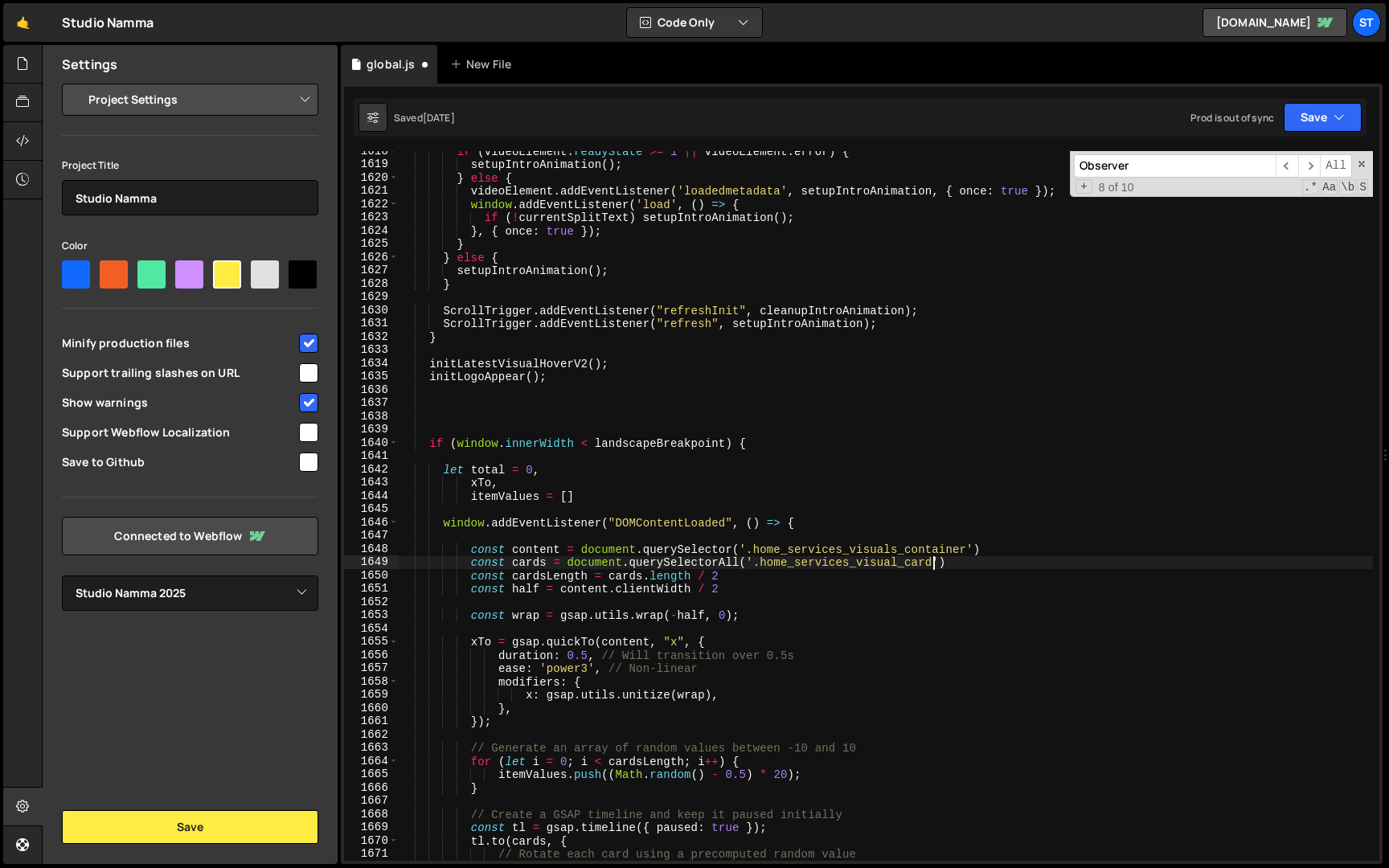
scroll to position [16538, 0]
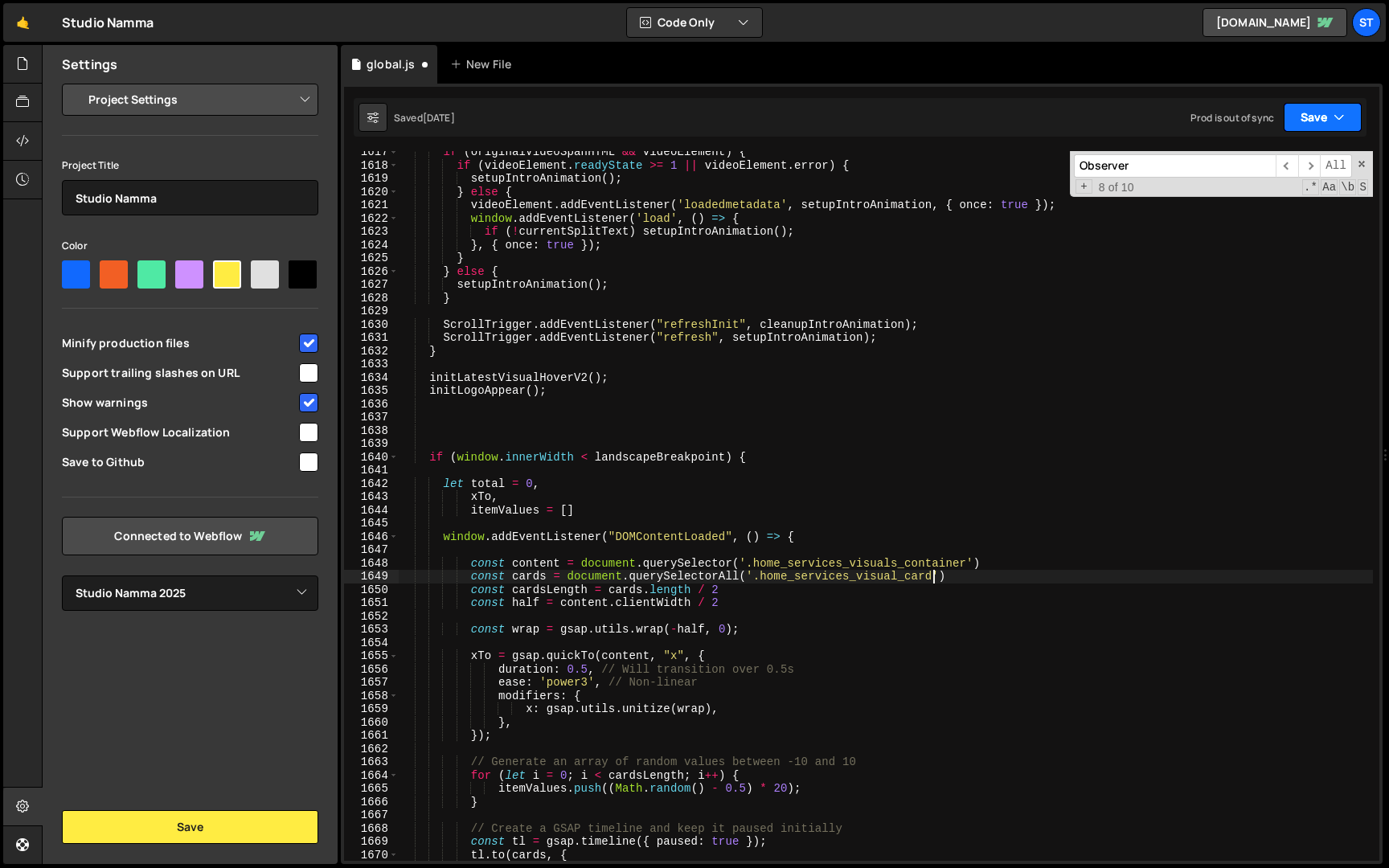
click at [1352, 111] on button "Save" at bounding box center [1323, 117] width 78 height 29
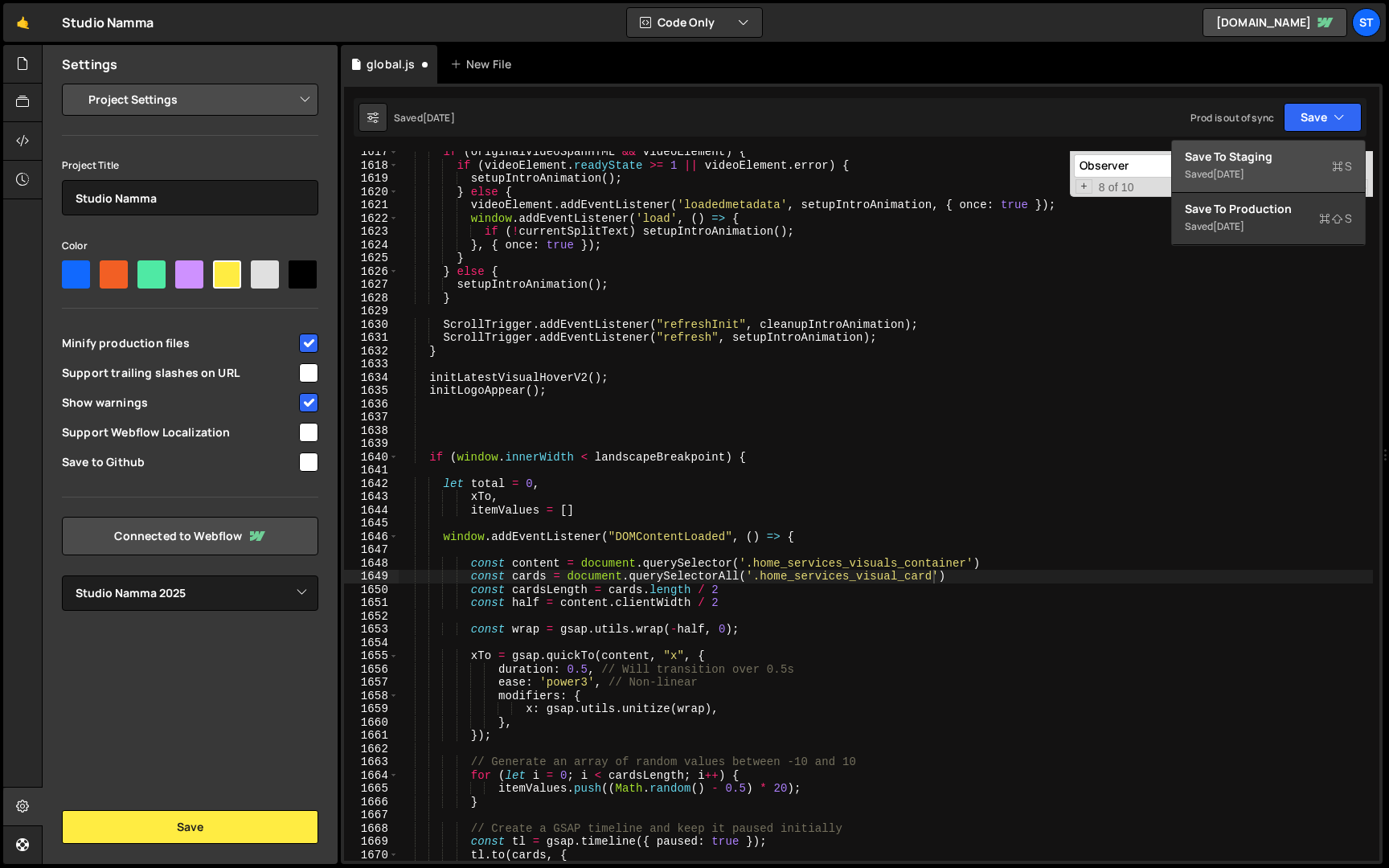
click at [1262, 156] on div "Save to Staging S" at bounding box center [1268, 156] width 167 height 16
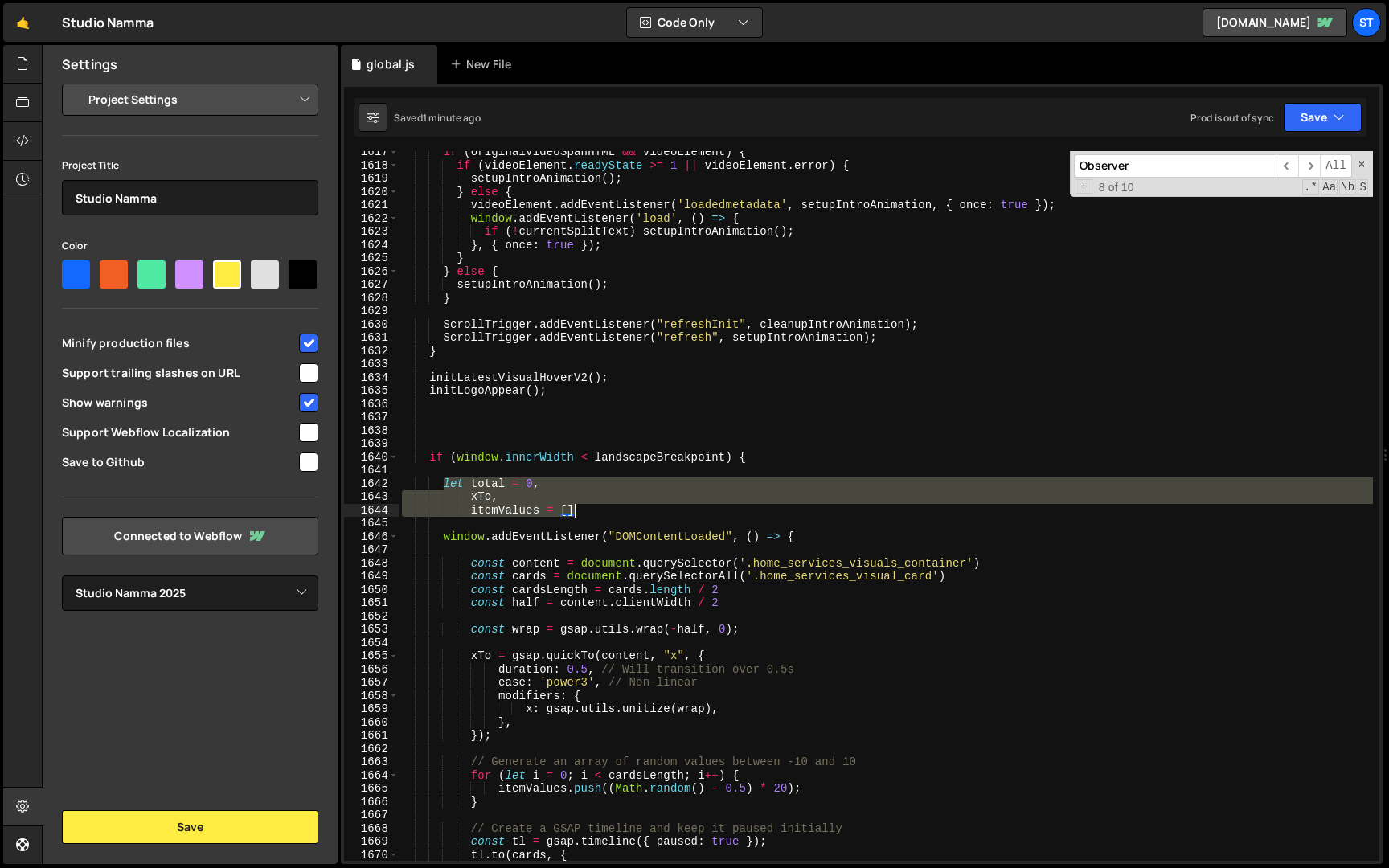
drag, startPoint x: 445, startPoint y: 486, endPoint x: 593, endPoint y: 513, distance: 150.4
click at [593, 513] on div "if ( originalVideoSpanHTML && videoElement ) { if ( videoElement . readyState >…" at bounding box center [886, 513] width 974 height 736
click at [593, 513] on div "if ( originalVideoSpanHTML && videoElement ) { if ( videoElement . readyState >…" at bounding box center [886, 506] width 974 height 710
drag, startPoint x: 585, startPoint y: 513, endPoint x: 440, endPoint y: 482, distance: 148.3
click at [440, 482] on div "if ( originalVideoSpanHTML && videoElement ) { if ( videoElement . readyState >…" at bounding box center [886, 513] width 974 height 736
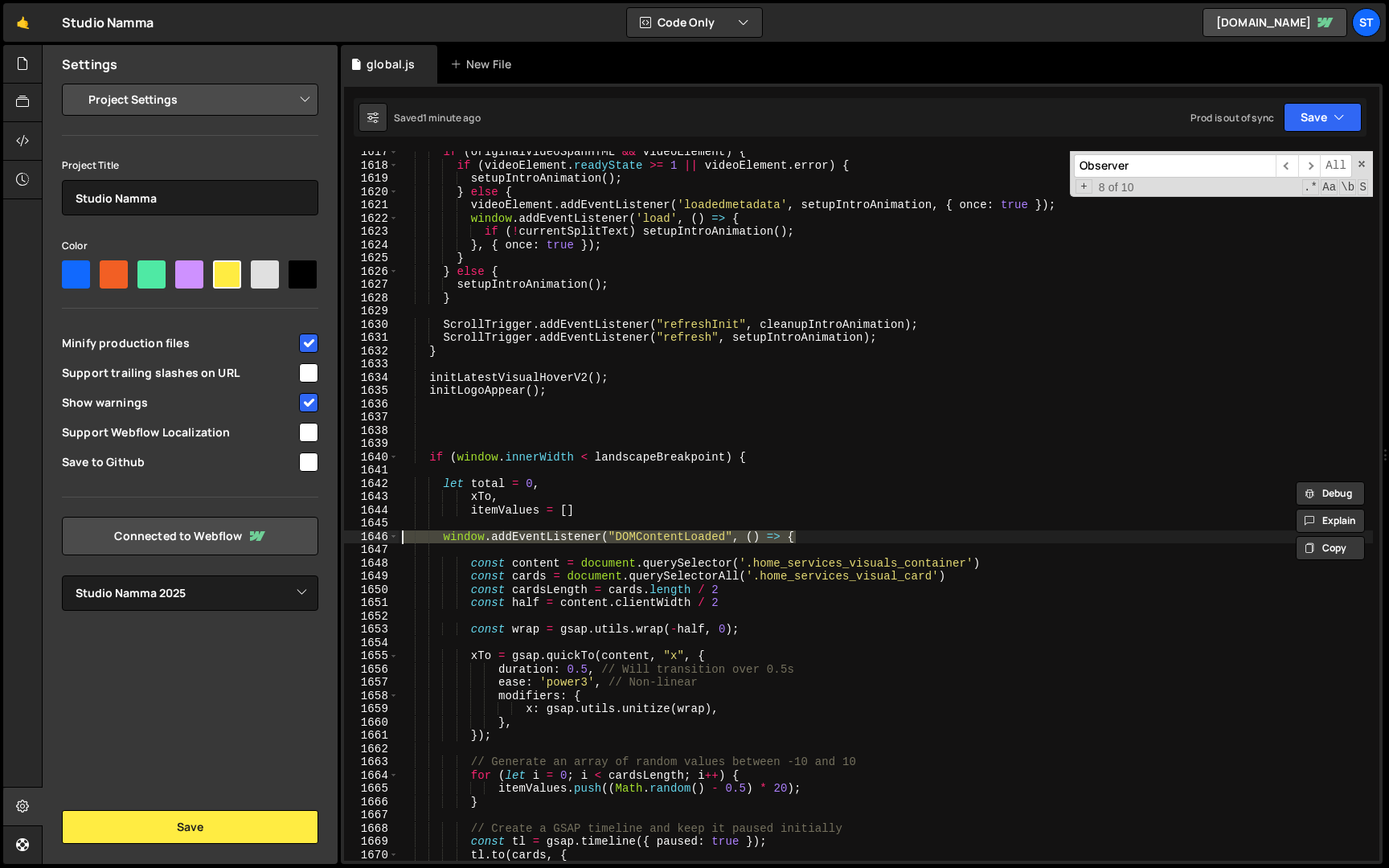
drag, startPoint x: 814, startPoint y: 535, endPoint x: 370, endPoint y: 531, distance: 444.0
click at [370, 531] on div "let total = 0, xTo, 1617 1618 1619 1620 1621 1622 1623 1624 1625 1626 1627 1628…" at bounding box center [862, 506] width 1035 height 710
type textarea "window.addEventListener("DOMContentLoaded", () => {"
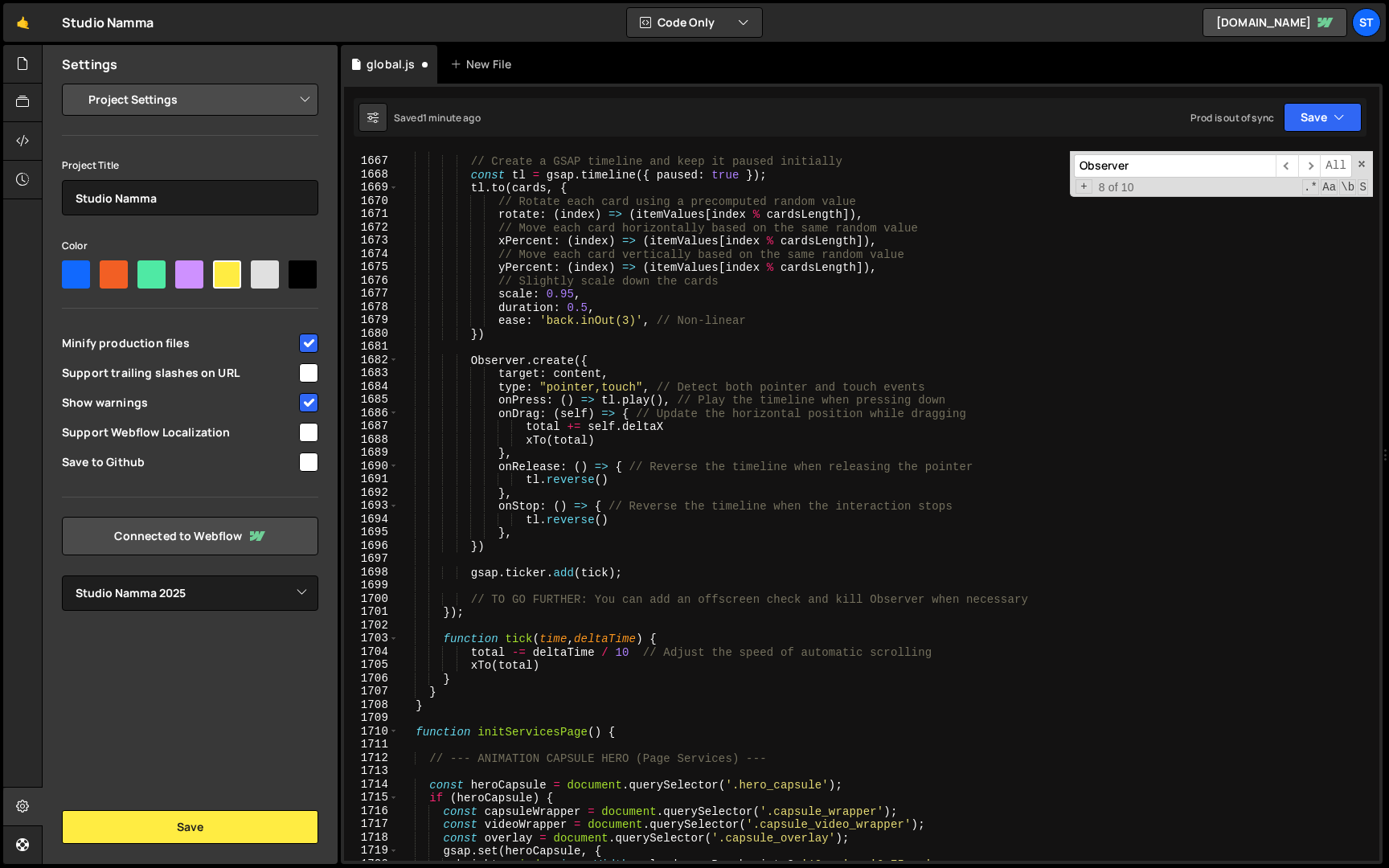
scroll to position [17065, 0]
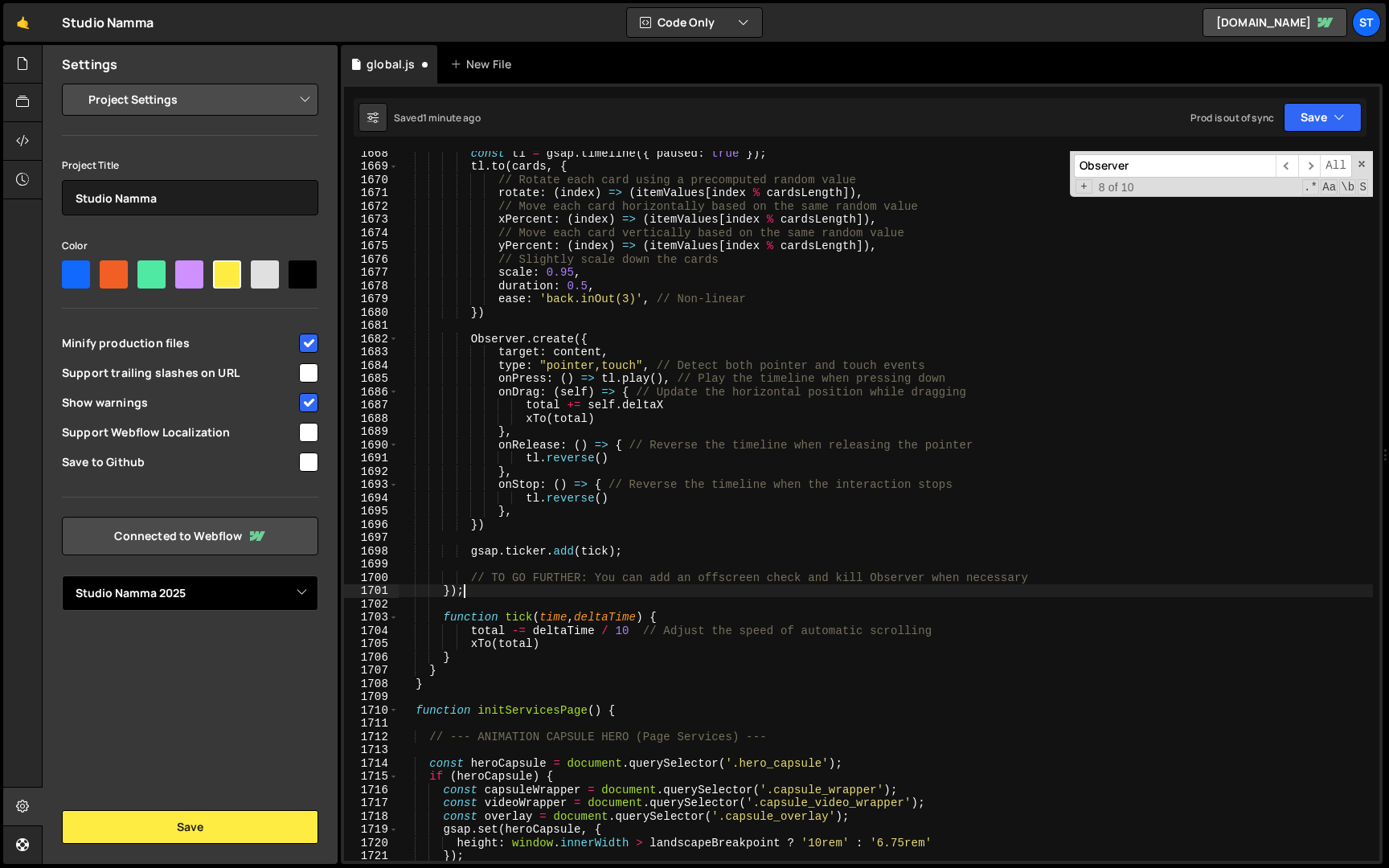
drag, startPoint x: 479, startPoint y: 590, endPoint x: 286, endPoint y: 590, distance: 193.0
click at [286, 590] on div "Files New File Javascript files 1 global.js 0 CSS files Copy share link Edit Fi…" at bounding box center [715, 455] width 1347 height 820
type textarea "});"
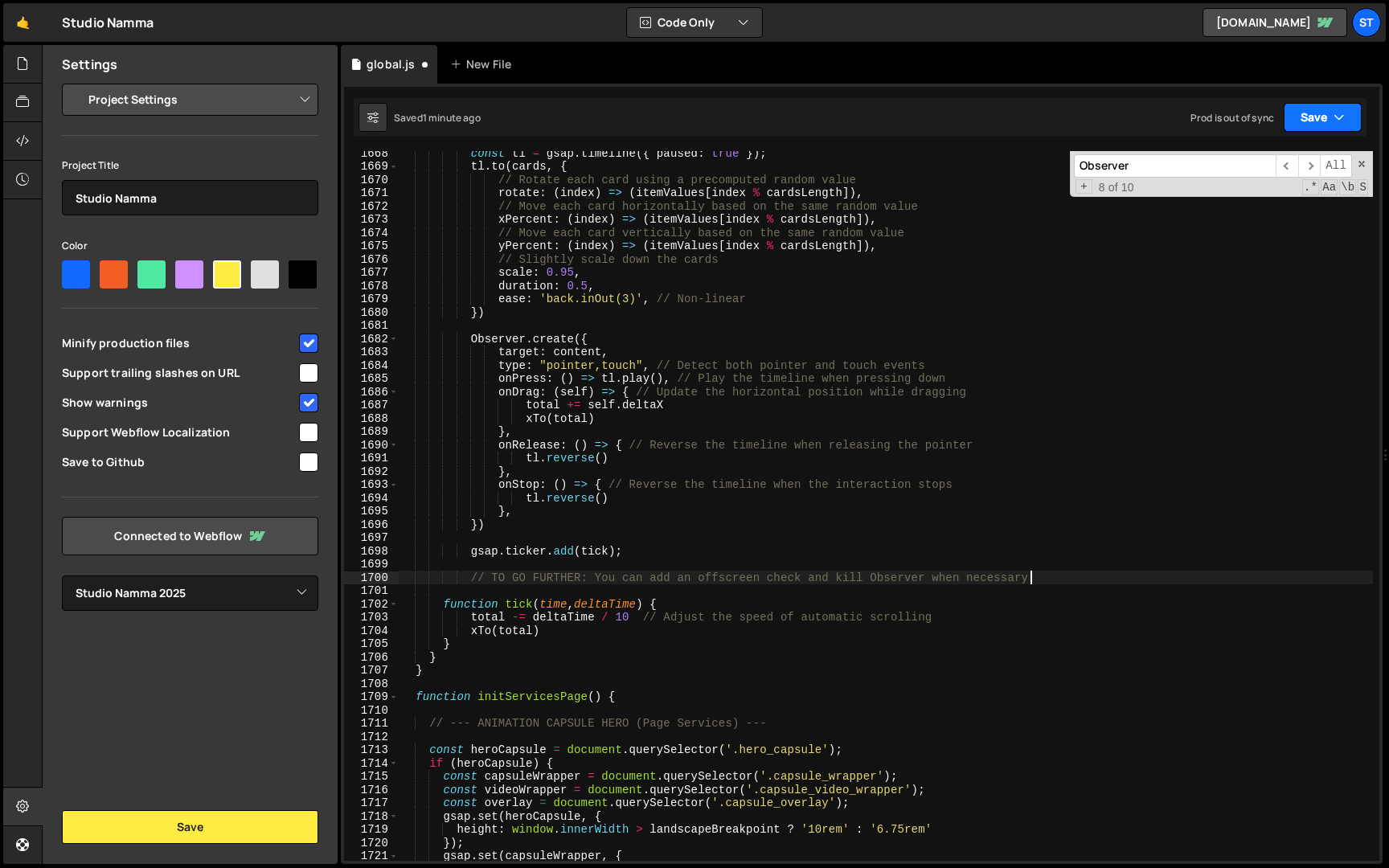
click at [1329, 119] on button "Save" at bounding box center [1323, 117] width 78 height 29
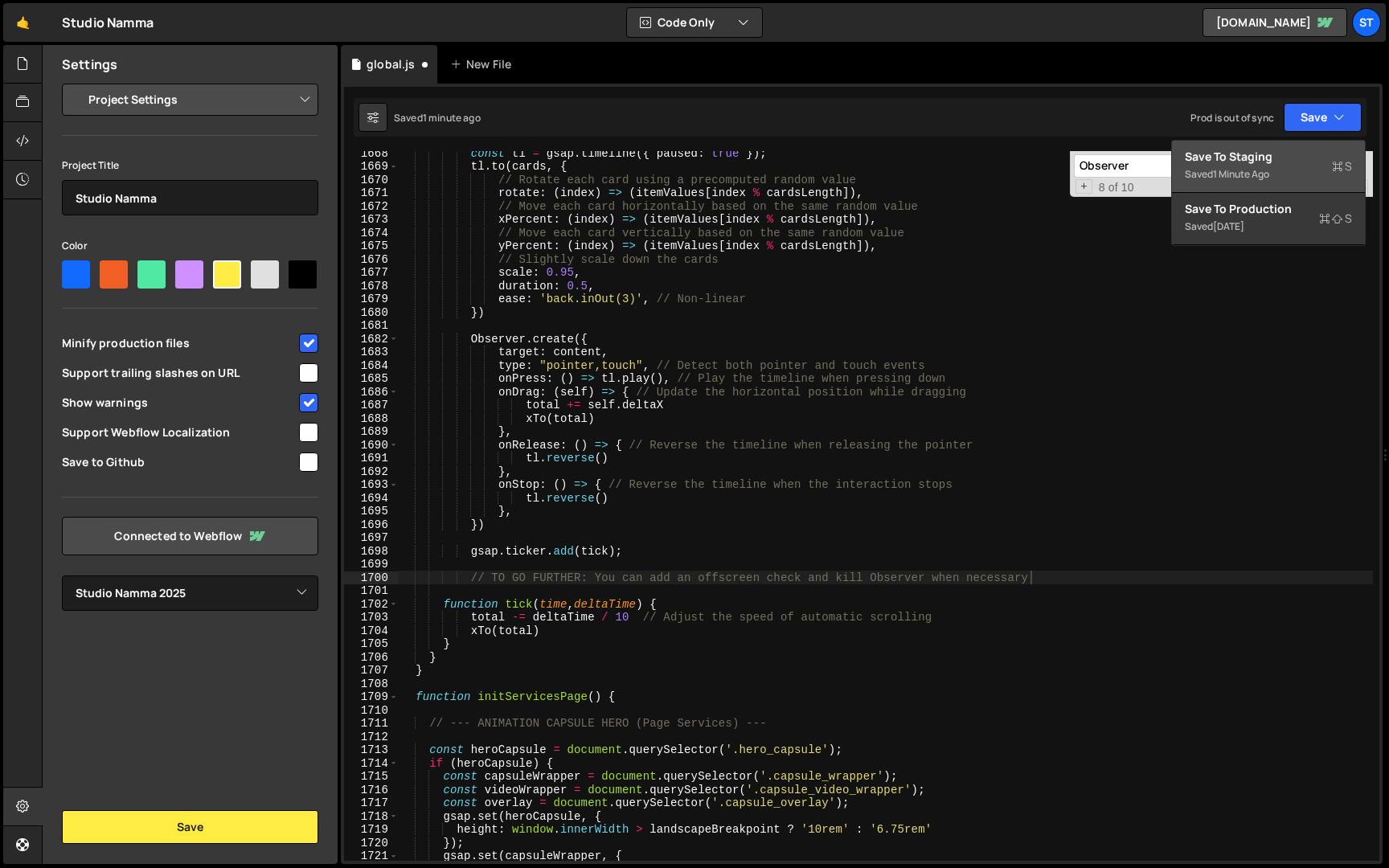
click at [1294, 149] on div "Save to Staging S" at bounding box center [1268, 156] width 167 height 16
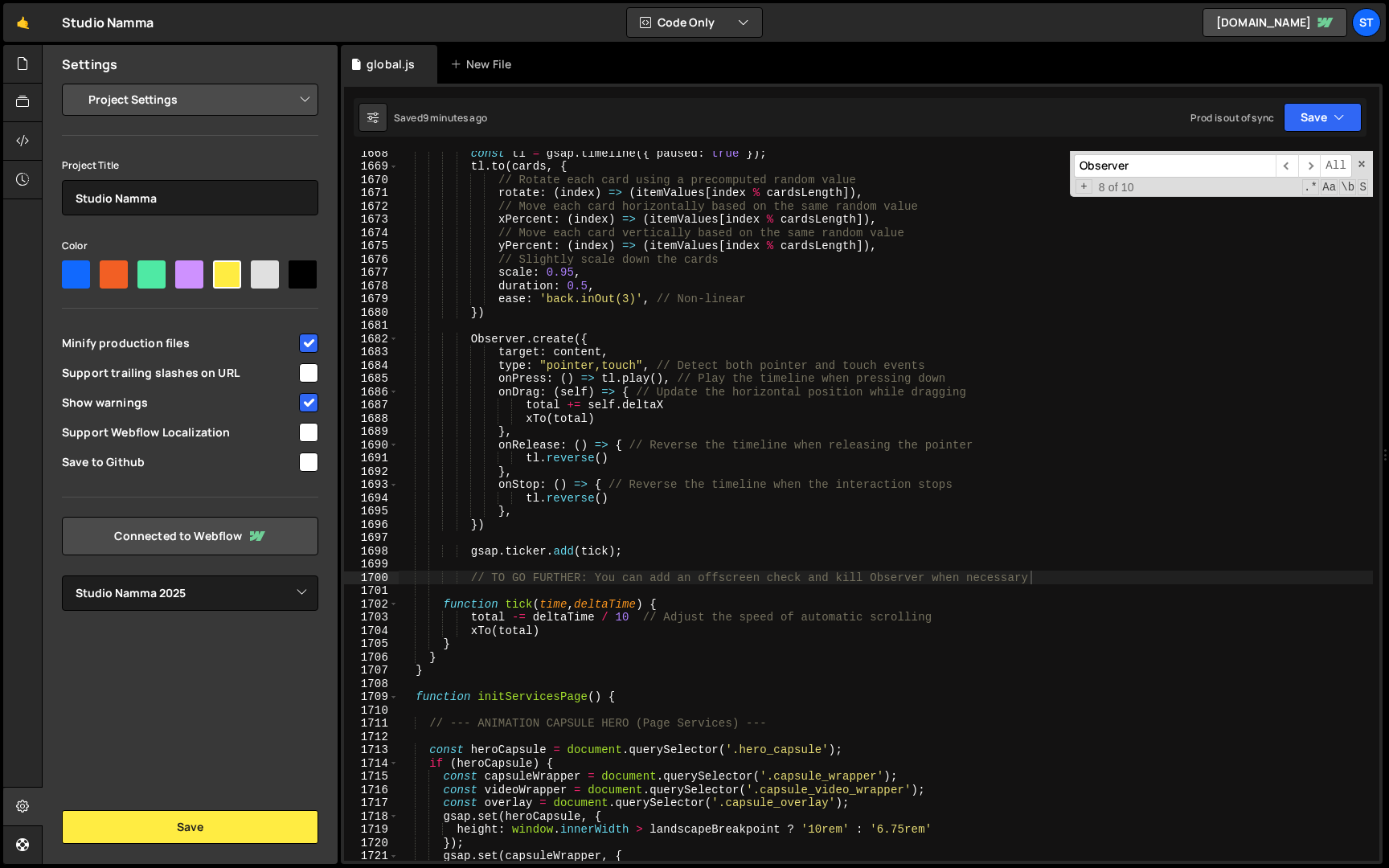
type textarea "}"
click at [468, 659] on div "const tl = gsap . timeline ({ paused : true }) ; tl . to ( cards , { // Rotate …" at bounding box center [886, 514] width 974 height 736
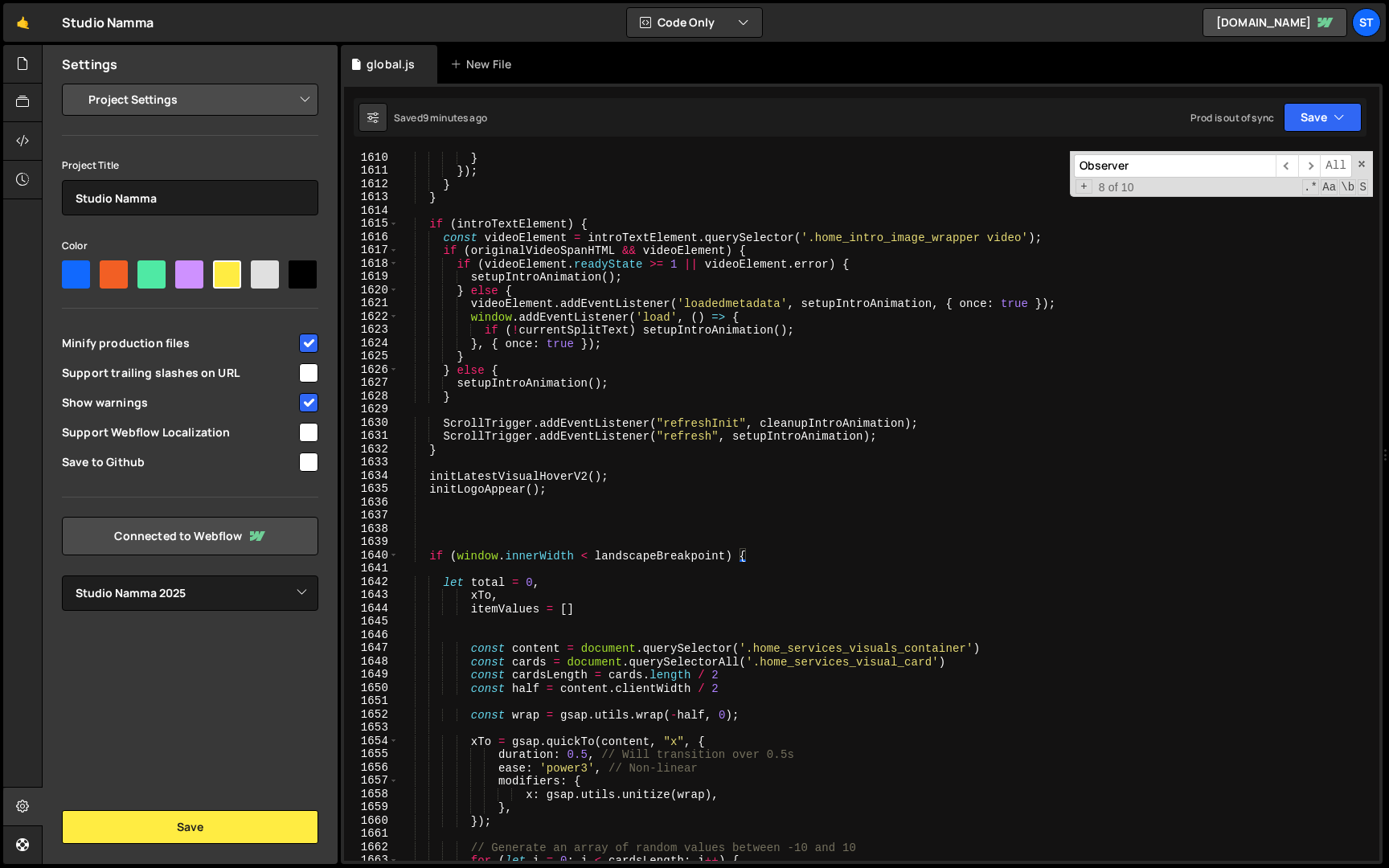
scroll to position [16474, 0]
click at [426, 507] on div "} }) ; } } if ( introTextElement ) { const videoElement = introTextElement . qu…" at bounding box center [886, 519] width 974 height 736
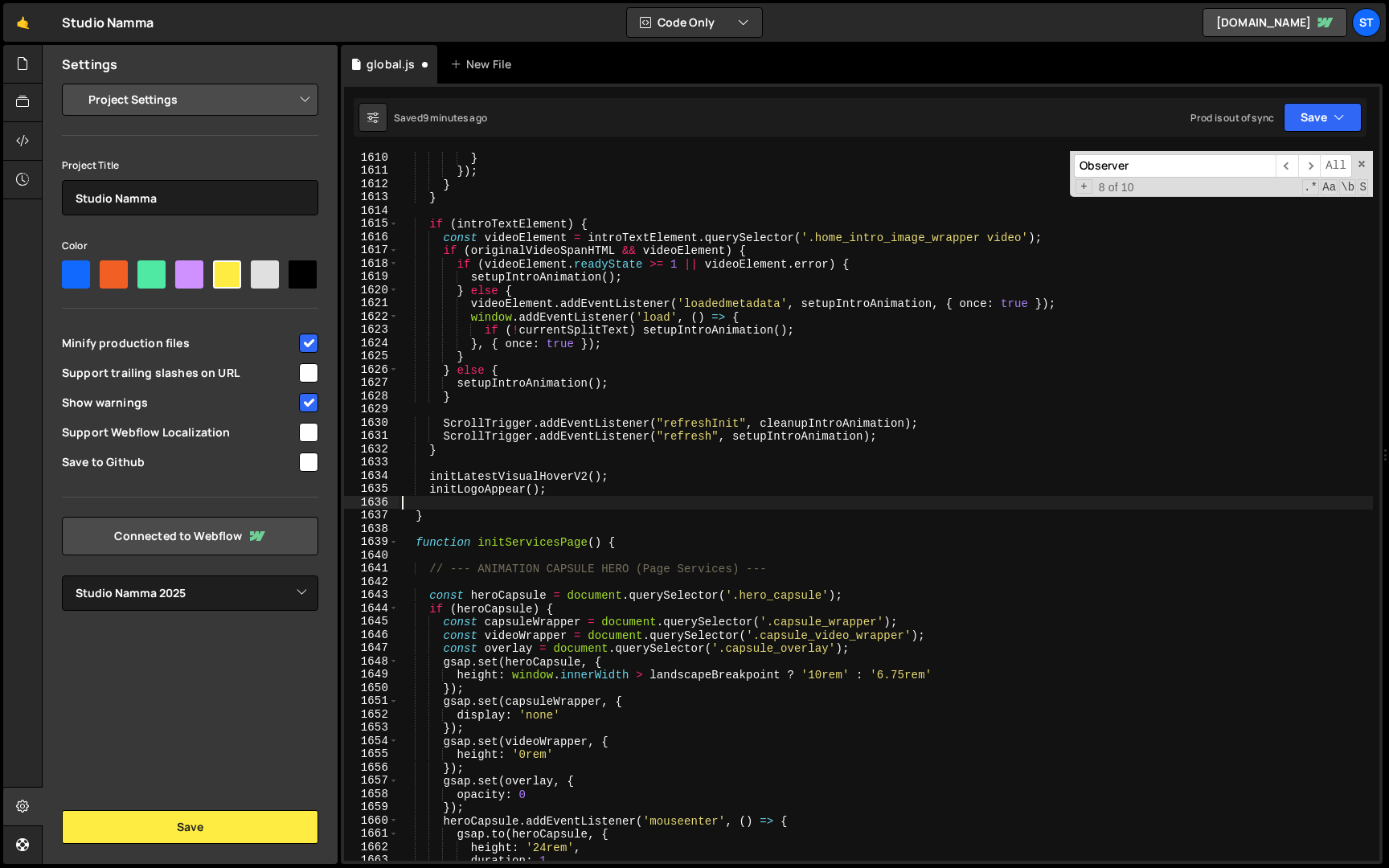
type textarea "initLogoAppear();"
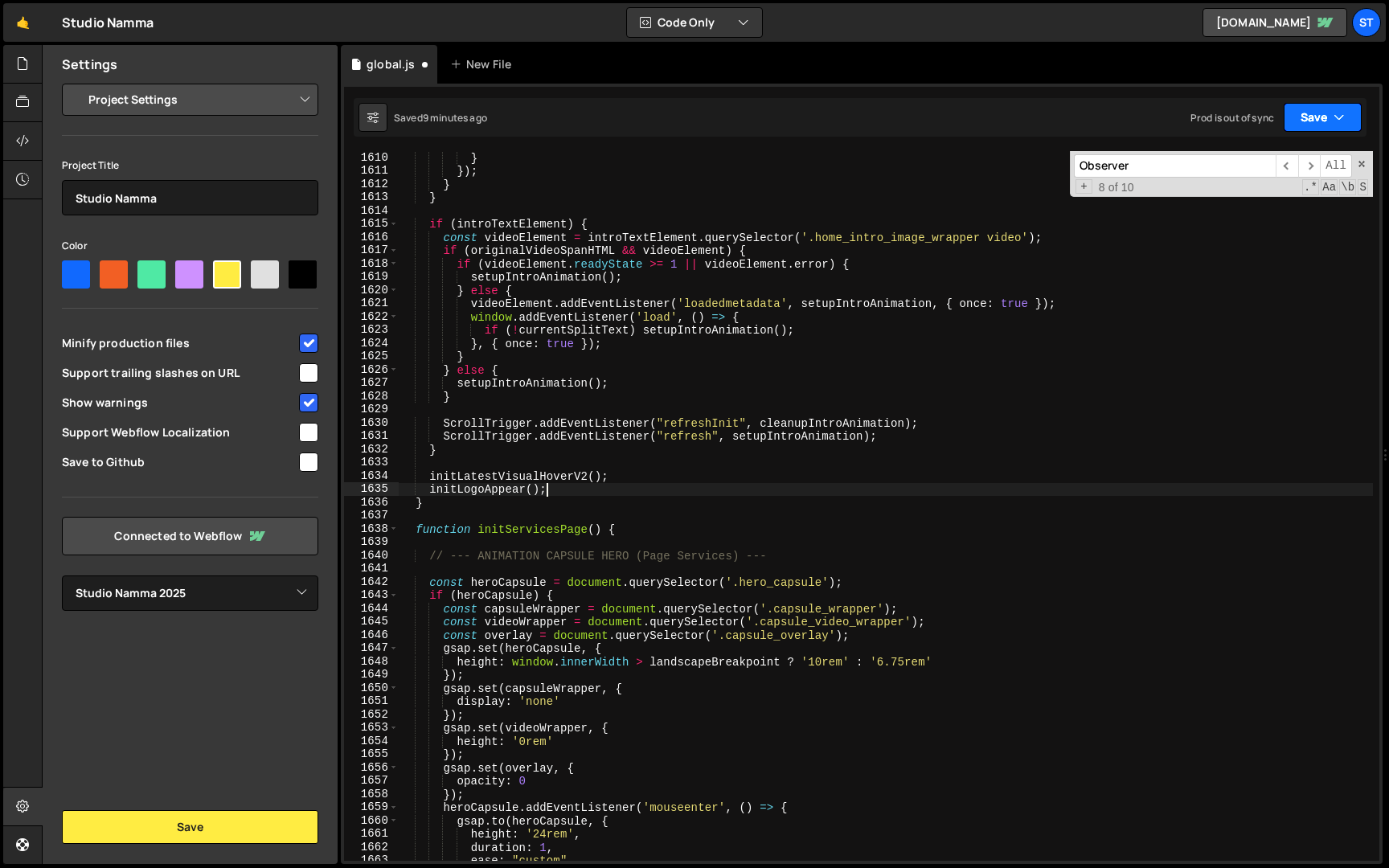
click at [1313, 115] on button "Save" at bounding box center [1323, 117] width 78 height 29
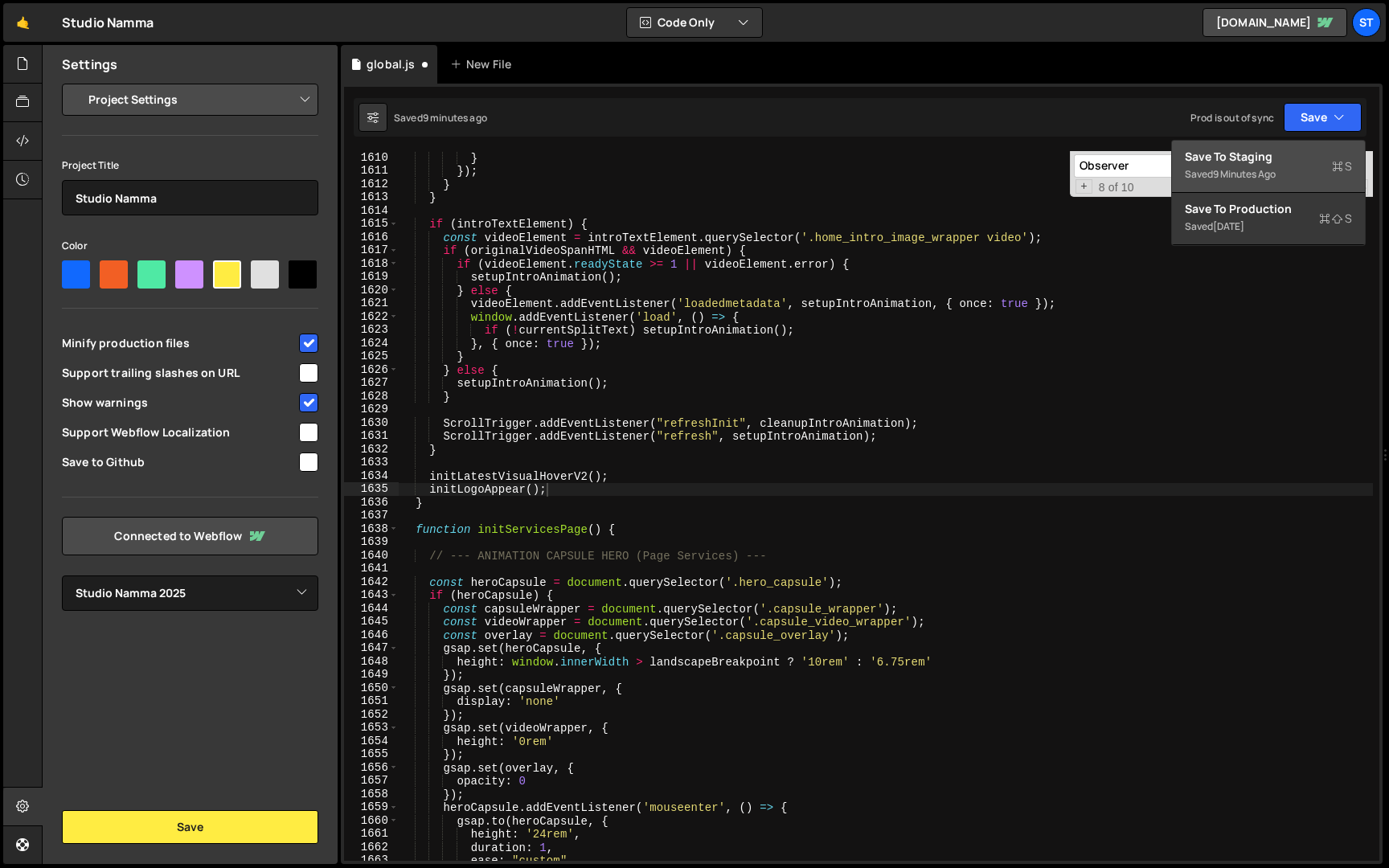
click at [1262, 164] on div "Save to Staging S" at bounding box center [1268, 156] width 167 height 16
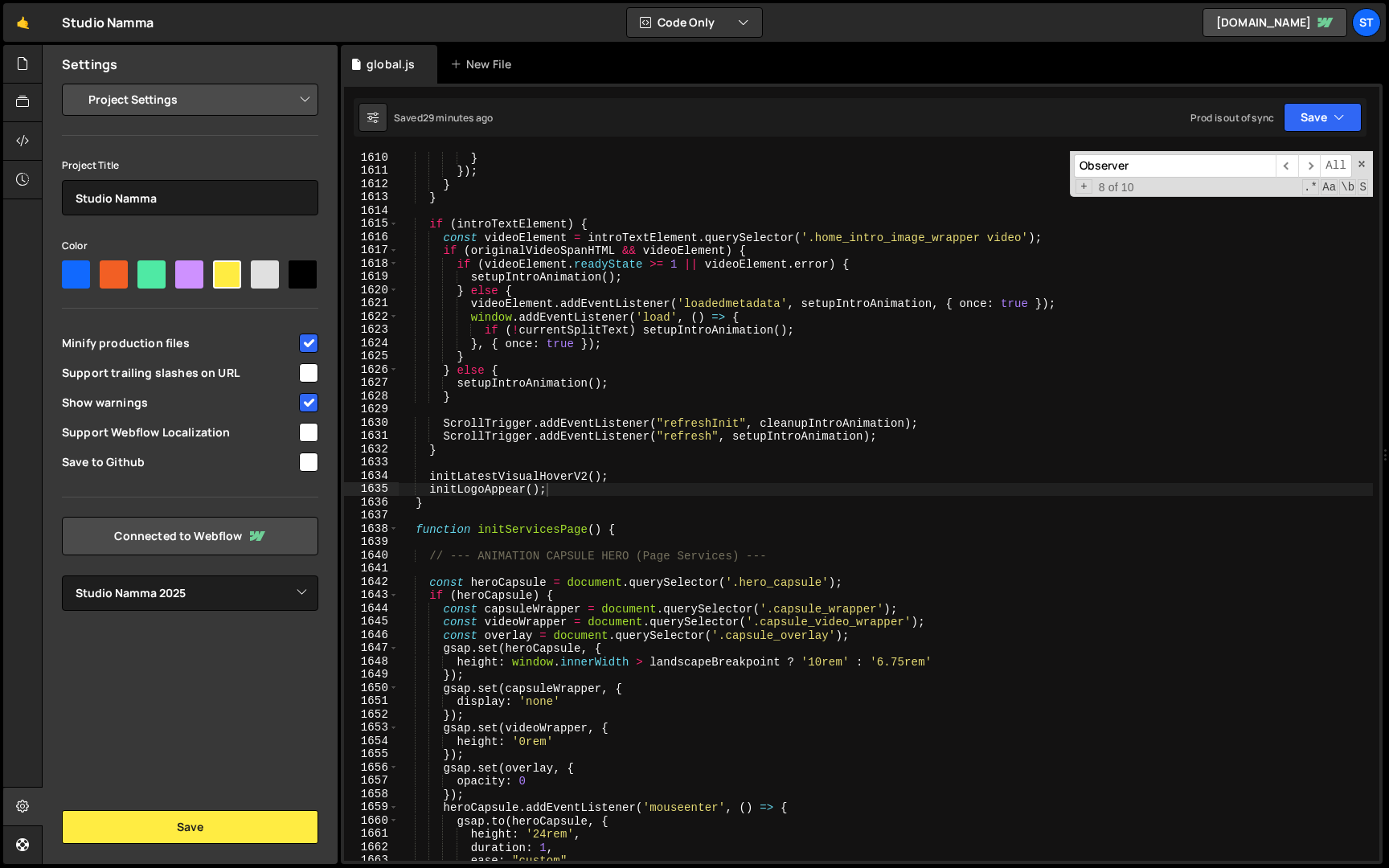
click at [1175, 173] on input "Observer" at bounding box center [1174, 166] width 201 height 23
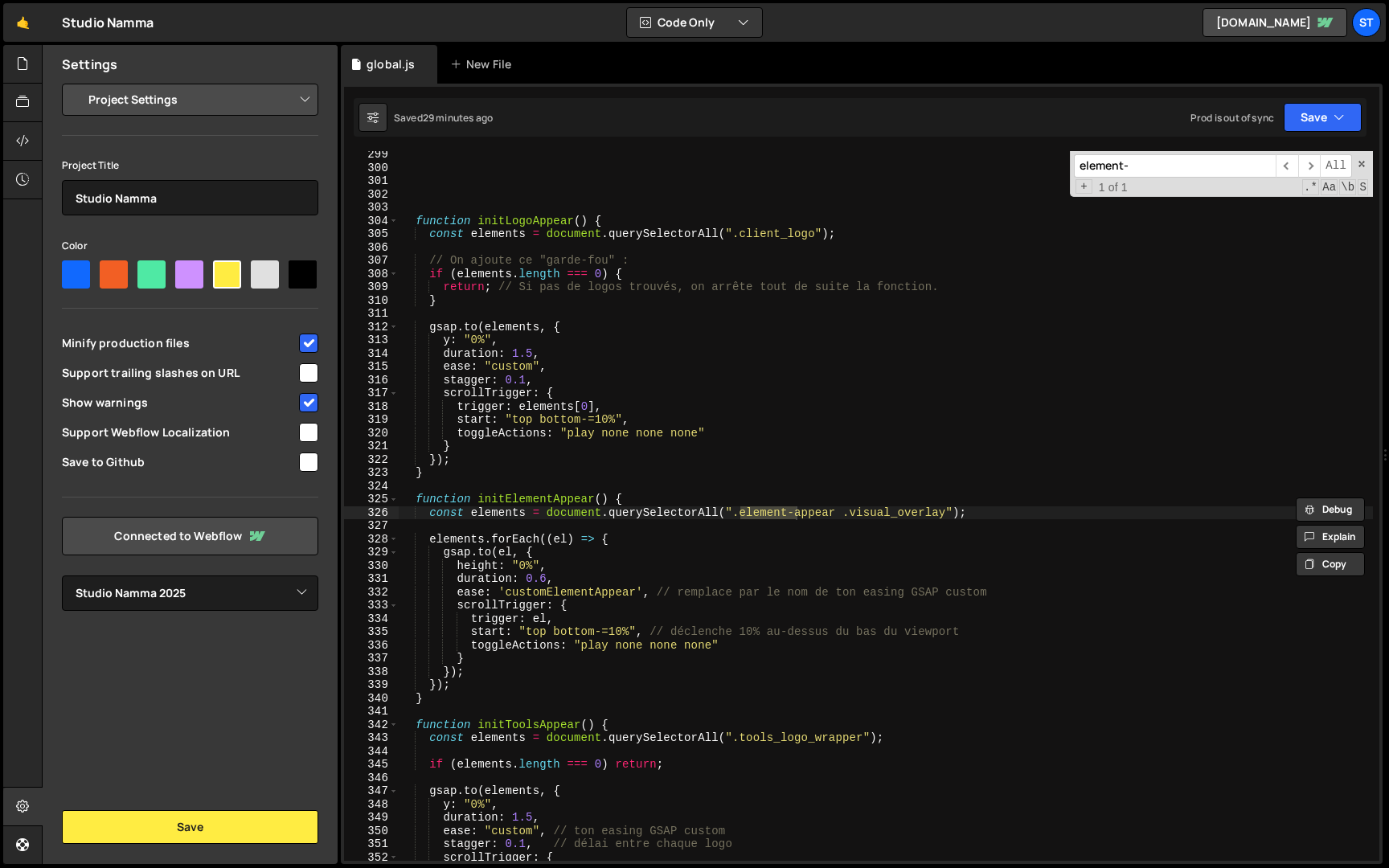
scroll to position [3140, 0]
type input "element-app"
